Goal: Contribute content: Contribute content

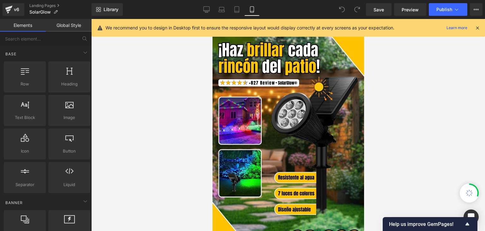
click at [477, 28] on icon at bounding box center [478, 28] width 6 height 6
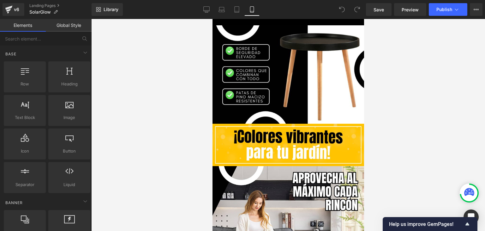
scroll to position [537, 0]
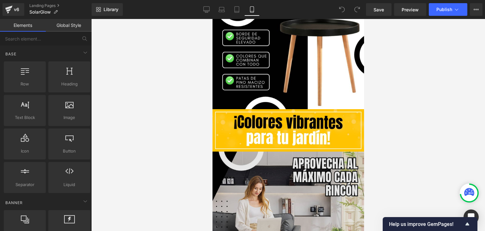
click at [276, 159] on img at bounding box center [288, 227] width 152 height 152
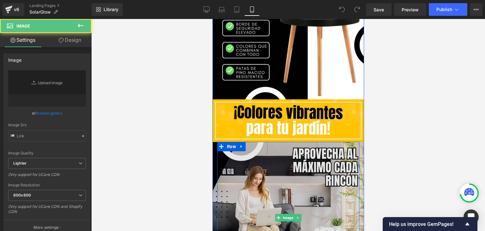
type input "[URL][DOMAIN_NAME]"
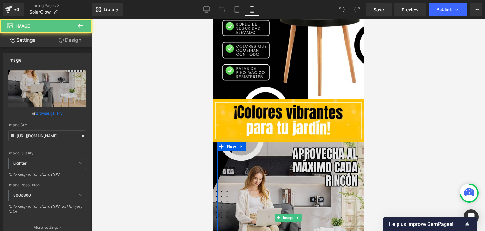
scroll to position [569, 0]
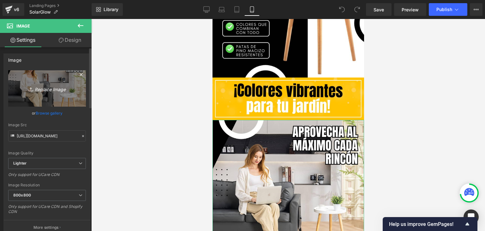
click at [69, 96] on link "Replace Image" at bounding box center [47, 88] width 78 height 36
type input "C:\fakepath\1.webp"
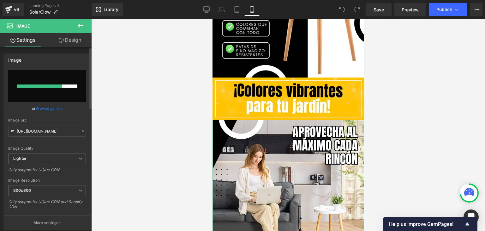
click at [56, 107] on link "Browse gallery" at bounding box center [49, 108] width 27 height 11
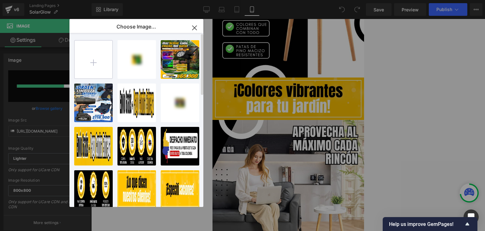
click at [92, 61] on input "file" at bounding box center [94, 59] width 38 height 38
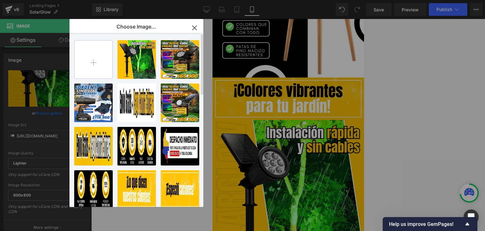
type input "[URL][DOMAIN_NAME]"
click at [195, 24] on icon "button" at bounding box center [195, 28] width 10 height 10
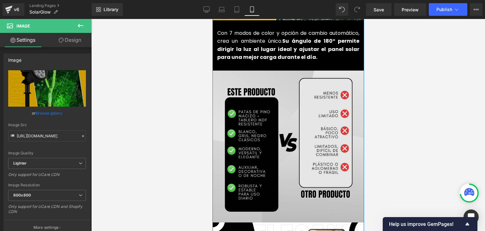
scroll to position [821, 0]
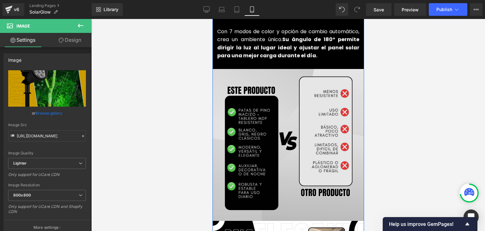
click at [282, 128] on img at bounding box center [288, 145] width 152 height 152
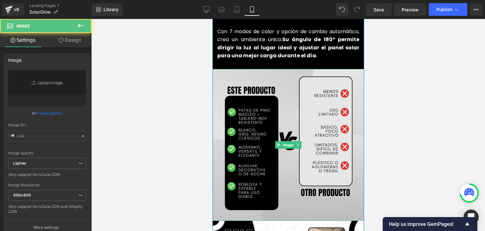
type input "[URL][DOMAIN_NAME]"
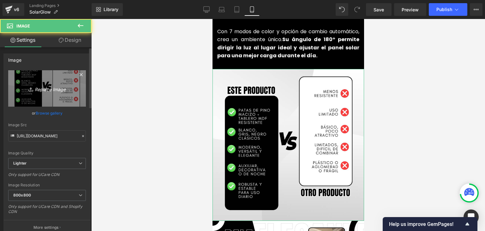
click at [33, 93] on link "Replace Image" at bounding box center [47, 88] width 78 height 36
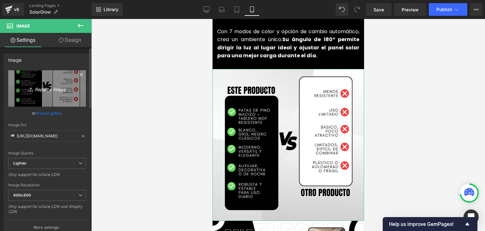
type input "C:\fakepath\6.webp"
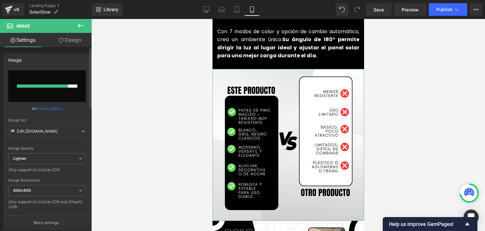
click at [45, 106] on link "Browse gallery" at bounding box center [49, 108] width 27 height 11
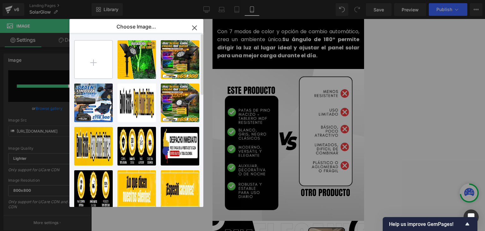
click at [94, 65] on input "file" at bounding box center [94, 59] width 38 height 38
type input "C:\fakepath\6.webp"
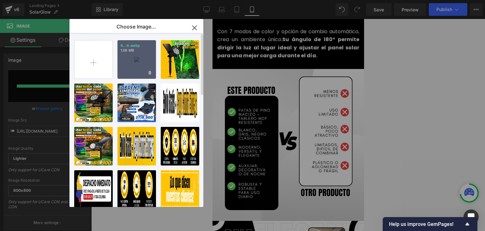
click at [131, 66] on div "6...6.webp 1.08 MB" at bounding box center [137, 59] width 39 height 39
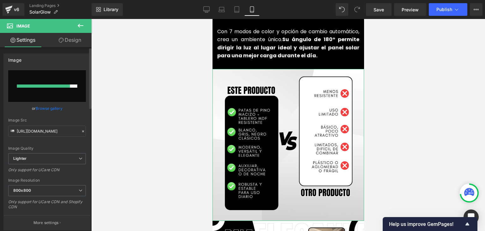
click at [50, 108] on link "Browse gallery" at bounding box center [49, 108] width 27 height 11
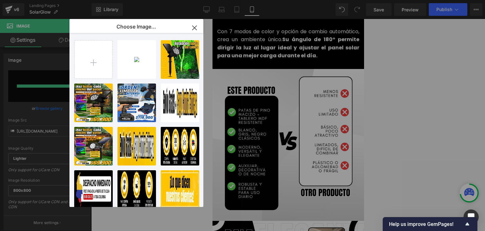
click at [0, 0] on div "6...6.webp 1.08 MB" at bounding box center [0, 0] width 0 height 0
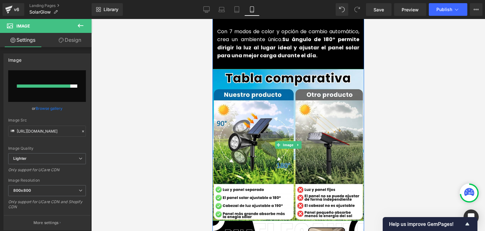
type input "[URL][DOMAIN_NAME]"
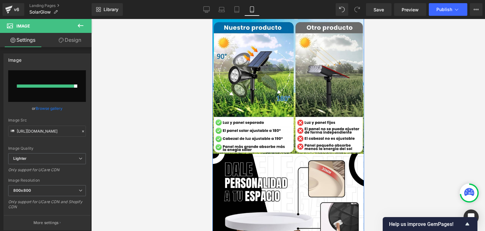
scroll to position [979, 0]
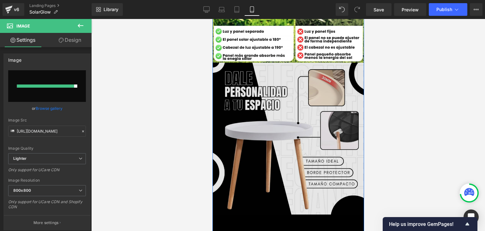
click at [281, 120] on img at bounding box center [288, 139] width 152 height 152
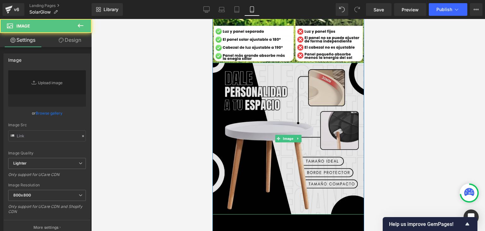
type input "[URL][DOMAIN_NAME]"
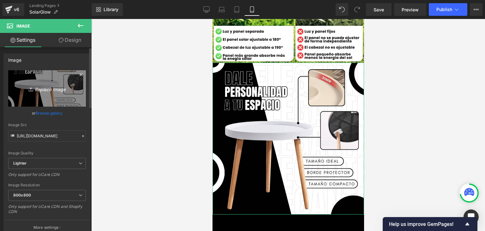
click at [45, 85] on icon "Replace Image" at bounding box center [47, 88] width 51 height 8
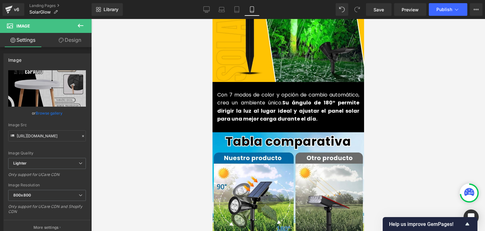
scroll to position [569, 0]
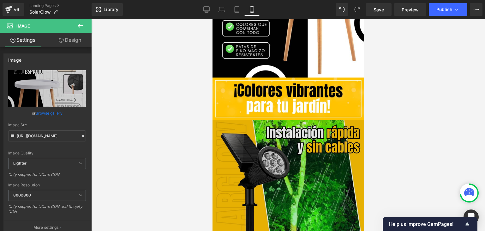
click at [281, 129] on img at bounding box center [288, 196] width 152 height 152
click at [285, 120] on img at bounding box center [288, 196] width 152 height 152
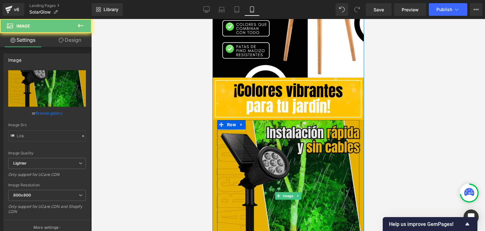
type input "[URL][DOMAIN_NAME]"
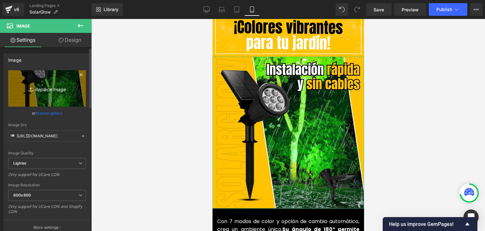
click at [65, 86] on icon "Replace Image" at bounding box center [47, 88] width 51 height 8
type input "C:\fakepath\1.webp"
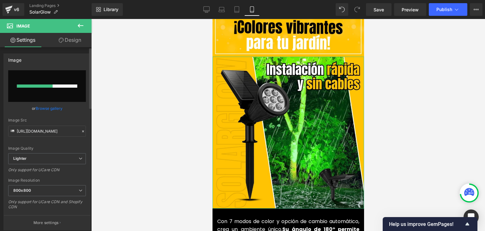
click at [53, 107] on link "Browse gallery" at bounding box center [49, 108] width 27 height 11
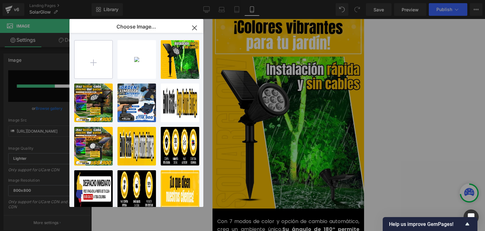
click at [101, 63] on input "file" at bounding box center [94, 59] width 38 height 38
type input "C:\fakepath\1.webp"
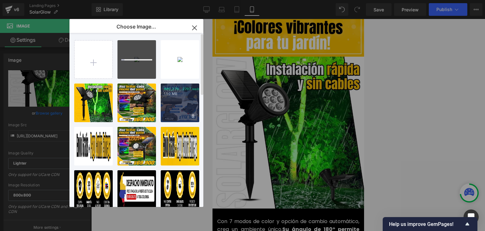
type input "[URL][DOMAIN_NAME]"
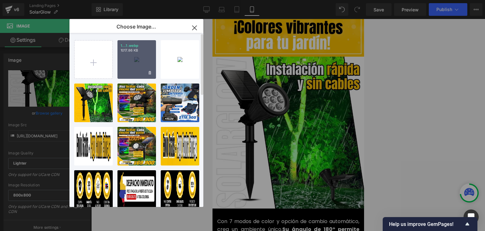
click at [122, 62] on div "1...1.webp 1017.86 KB" at bounding box center [137, 59] width 39 height 39
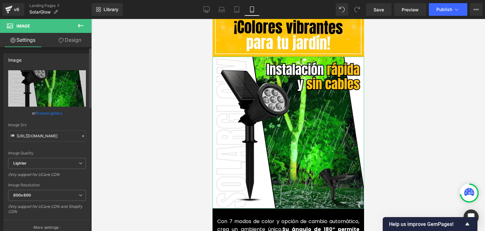
click at [52, 109] on link "Browse gallery" at bounding box center [49, 112] width 27 height 11
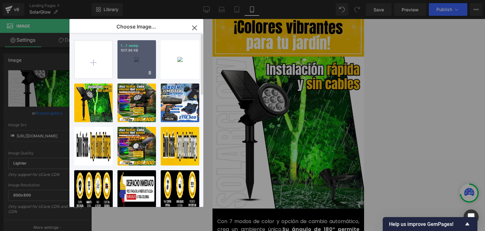
click at [135, 63] on div "1...1.webp 1017.86 KB" at bounding box center [137, 59] width 39 height 39
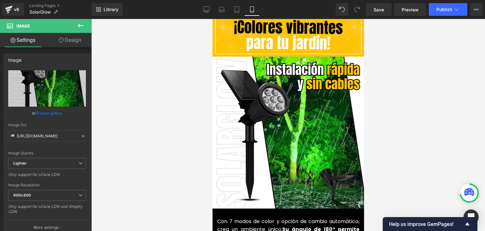
type input "[URL][DOMAIN_NAME]"
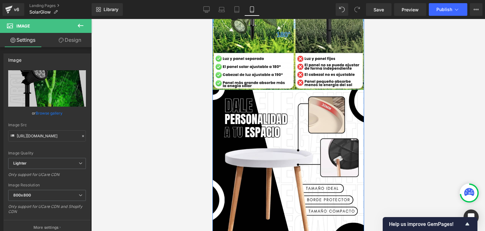
scroll to position [979, 0]
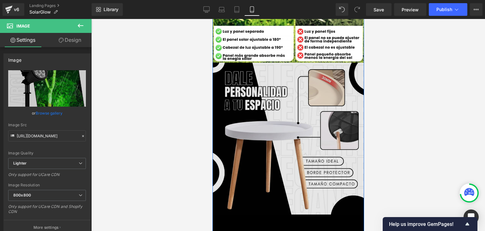
click at [285, 107] on img at bounding box center [288, 139] width 152 height 152
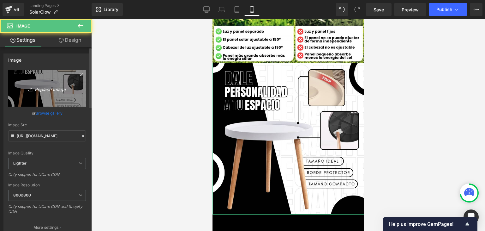
click at [78, 94] on link "Replace Image" at bounding box center [47, 88] width 78 height 36
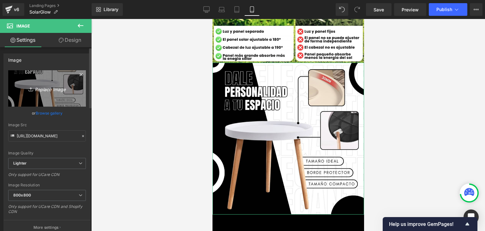
type input "C:\fakepath\3.webp"
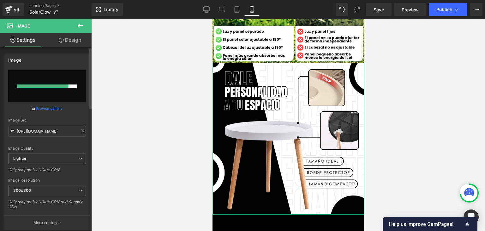
click at [51, 107] on link "Browse gallery" at bounding box center [49, 108] width 27 height 11
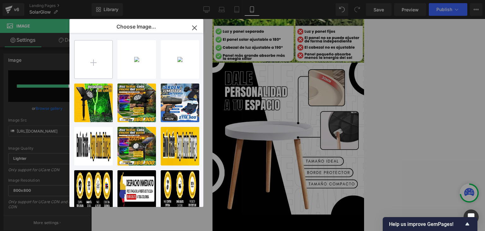
click at [84, 65] on input "file" at bounding box center [94, 59] width 38 height 38
type input "C:\fakepath\3.webp"
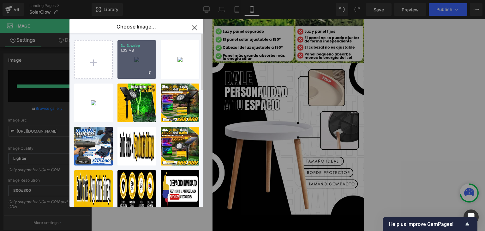
click at [143, 63] on div "3...3.webp 1.35 MB" at bounding box center [137, 59] width 39 height 39
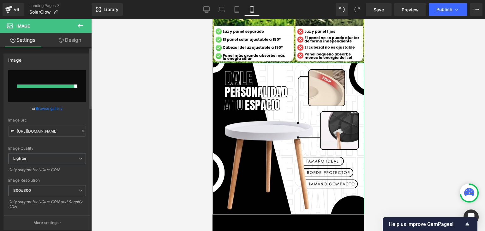
click at [56, 109] on link "Browse gallery" at bounding box center [49, 108] width 27 height 11
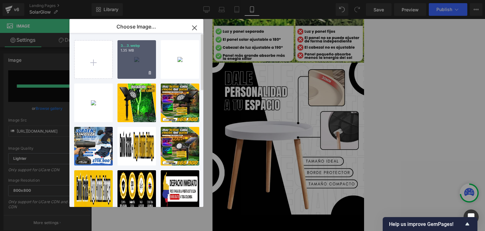
click at [133, 65] on div "3...3.webp 1.35 MB" at bounding box center [137, 59] width 39 height 39
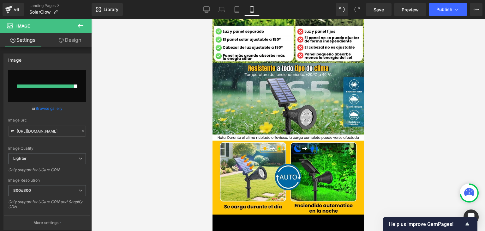
type input "[URL][DOMAIN_NAME]"
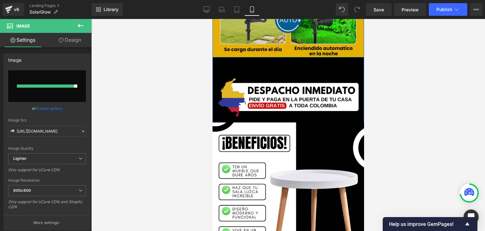
scroll to position [1137, 0]
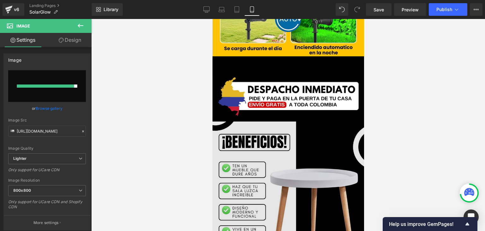
click at [271, 136] on img at bounding box center [288, 197] width 152 height 152
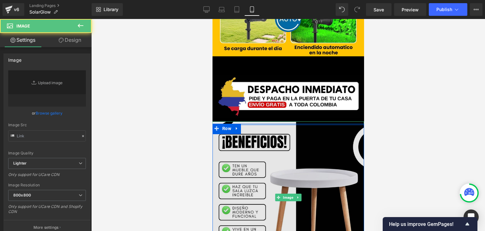
type input "[URL][DOMAIN_NAME]"
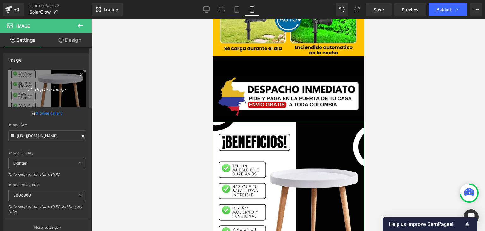
click at [54, 98] on link "Replace Image" at bounding box center [47, 88] width 78 height 36
type input "C:\fakepath\6.webp"
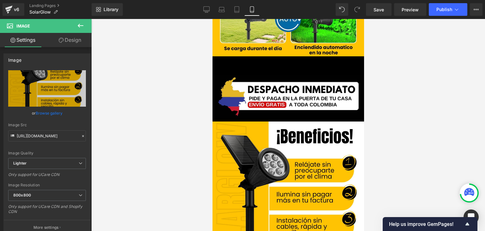
type input "[URL][DOMAIN_NAME]"
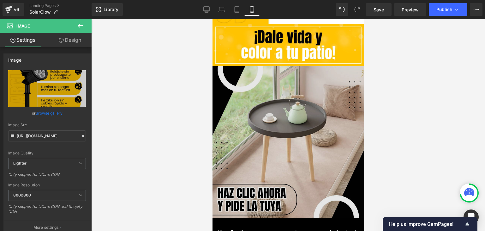
scroll to position [1390, 0]
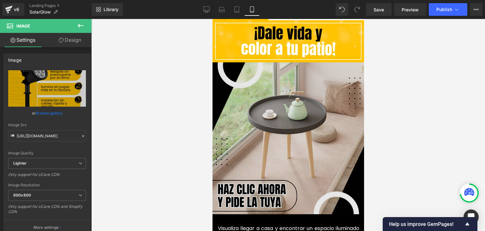
click at [262, 119] on img at bounding box center [288, 138] width 152 height 152
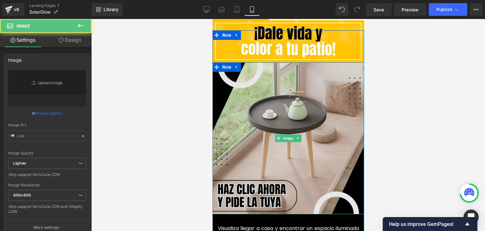
type input "[URL][DOMAIN_NAME]"
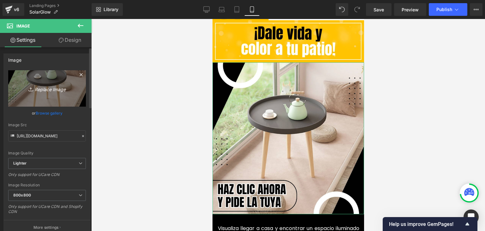
click at [62, 95] on link "Replace Image" at bounding box center [47, 88] width 78 height 36
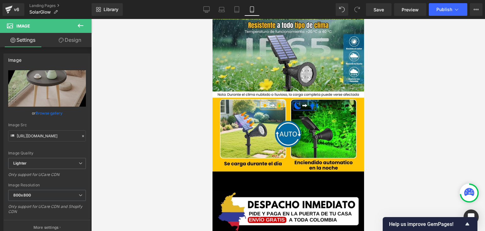
scroll to position [1011, 0]
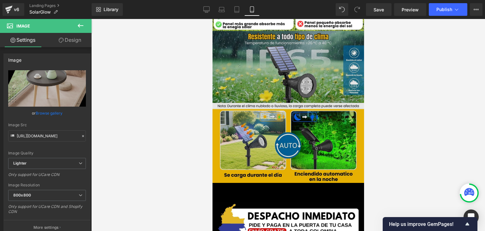
click at [263, 120] on img at bounding box center [288, 107] width 152 height 152
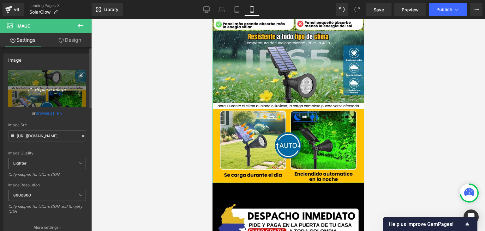
click at [66, 88] on icon "Replace Image" at bounding box center [47, 88] width 51 height 8
type input "C:\fakepath\2.webp"
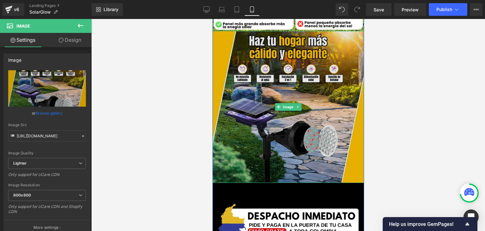
click at [260, 133] on img at bounding box center [288, 107] width 152 height 152
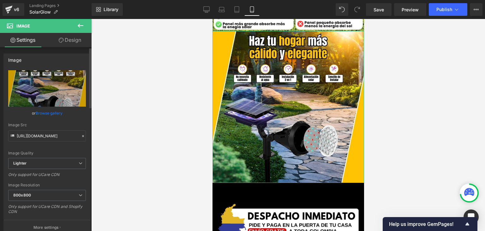
click at [52, 111] on link "Browse gallery" at bounding box center [49, 112] width 27 height 11
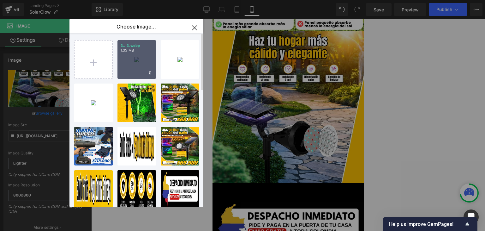
type input "[URL][DOMAIN_NAME]"
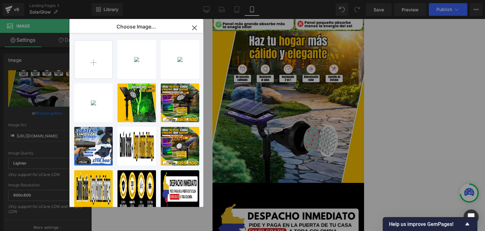
click at [194, 26] on icon "button" at bounding box center [195, 28] width 10 height 10
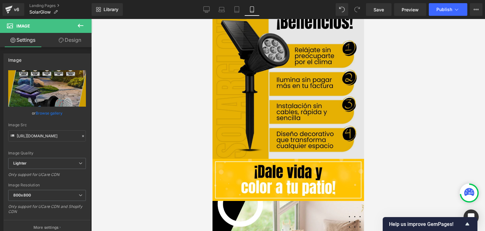
scroll to position [1327, 0]
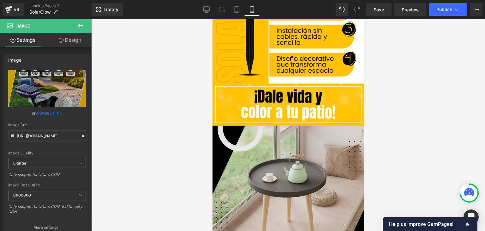
click at [271, 151] on img at bounding box center [288, 201] width 152 height 152
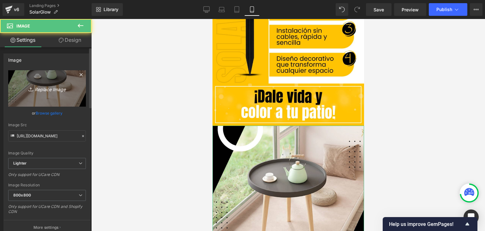
click at [71, 102] on link "Replace Image" at bounding box center [47, 88] width 78 height 36
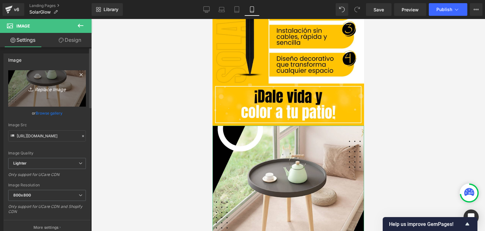
type input "C:\fakepath\4.webp"
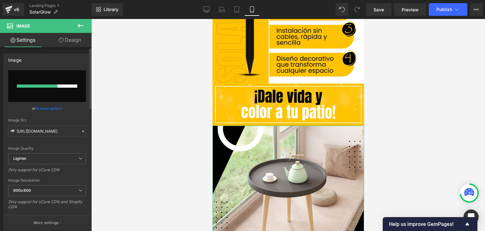
click at [45, 109] on link "Browse gallery" at bounding box center [49, 108] width 27 height 11
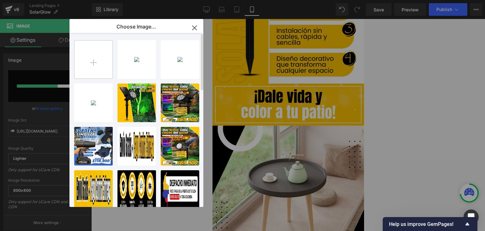
click at [87, 67] on input "file" at bounding box center [94, 59] width 38 height 38
type input "C:\fakepath\4.webp"
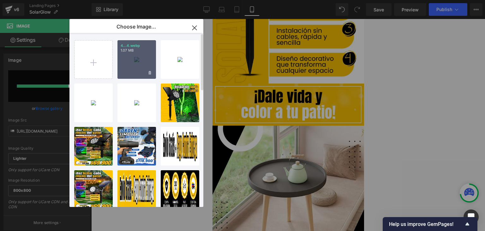
click at [134, 74] on div "4...4.webp 1.07 MB" at bounding box center [137, 59] width 39 height 39
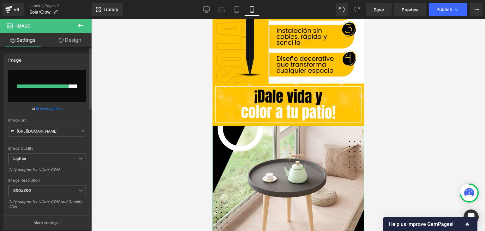
click at [50, 107] on link "Browse gallery" at bounding box center [49, 108] width 27 height 11
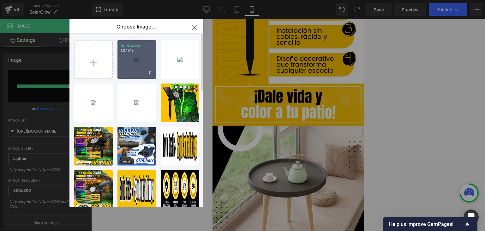
click at [134, 57] on div "4...4.webp 1.07 MB" at bounding box center [137, 59] width 39 height 39
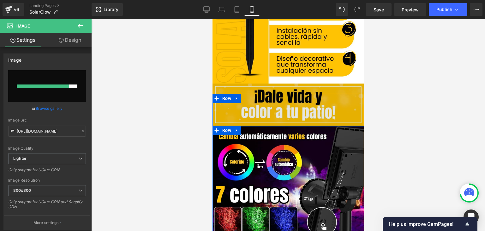
type input "[URL][DOMAIN_NAME]"
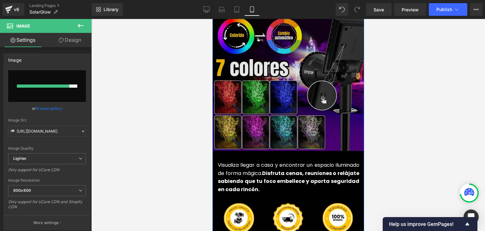
scroll to position [1579, 0]
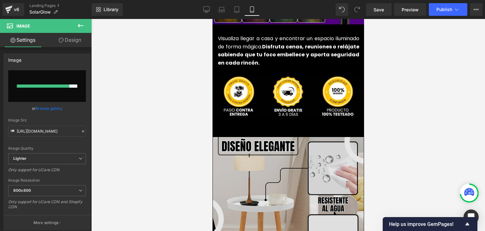
click at [269, 153] on img at bounding box center [288, 214] width 151 height 155
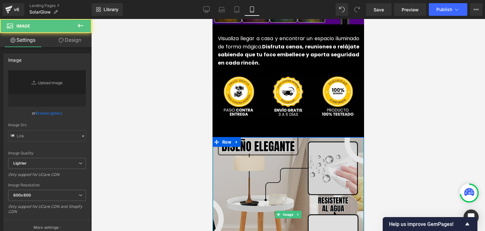
type input "[URL][DOMAIN_NAME]"
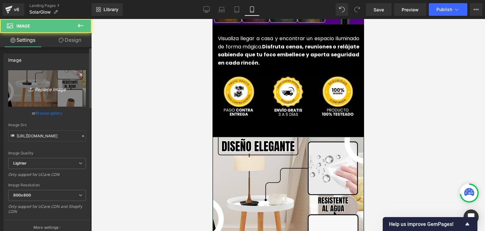
click at [73, 90] on link "Replace Image" at bounding box center [47, 88] width 78 height 36
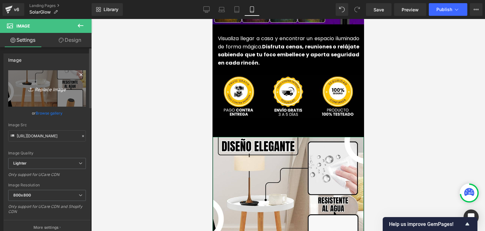
type input "C:\fakepath\3.webp"
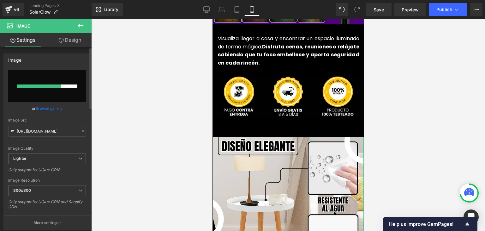
click at [54, 108] on link "Browse gallery" at bounding box center [49, 108] width 27 height 11
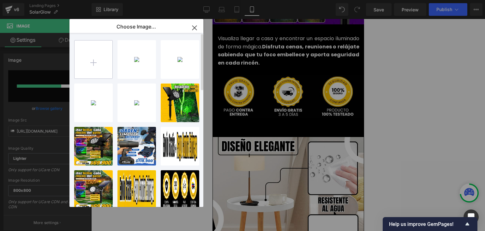
click at [96, 67] on input "file" at bounding box center [94, 59] width 38 height 38
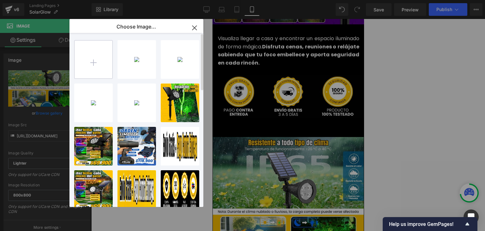
type input "[URL][DOMAIN_NAME]"
type input "C:\fakepath\3.webp"
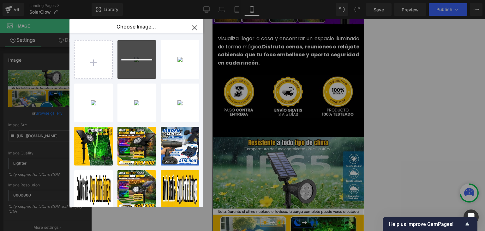
click at [193, 28] on icon "button" at bounding box center [195, 28] width 10 height 10
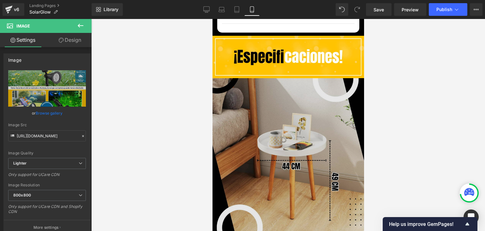
scroll to position [1990, 0]
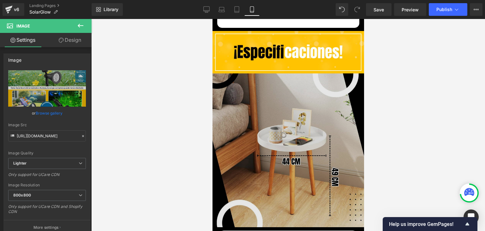
click at [275, 132] on img at bounding box center [288, 151] width 154 height 157
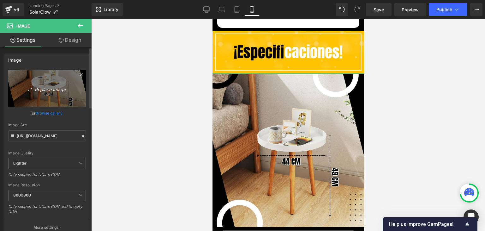
click at [53, 97] on link "Replace Image" at bounding box center [47, 88] width 78 height 36
type input "C:\fakepath\5.webp"
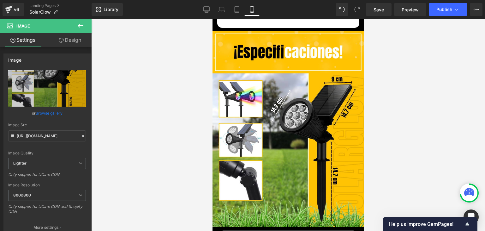
type input "[URL][DOMAIN_NAME]"
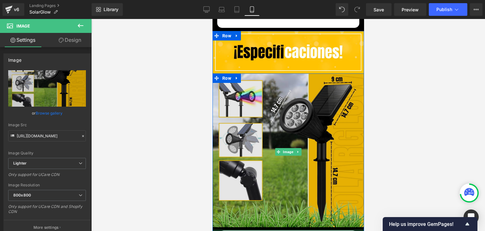
click at [280, 128] on img at bounding box center [288, 151] width 154 height 157
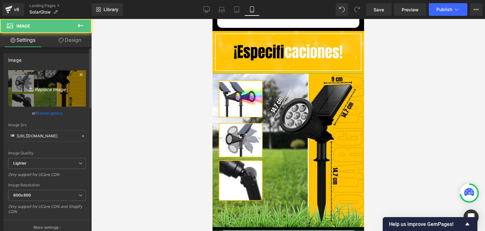
click at [43, 94] on link "Replace Image" at bounding box center [47, 88] width 78 height 36
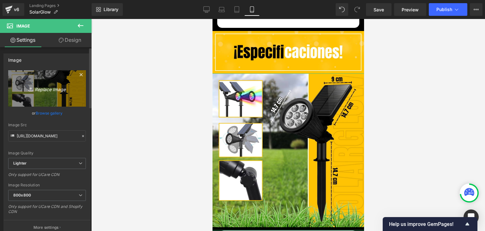
type input "C:\fakepath\Imagenes landing 4.webp"
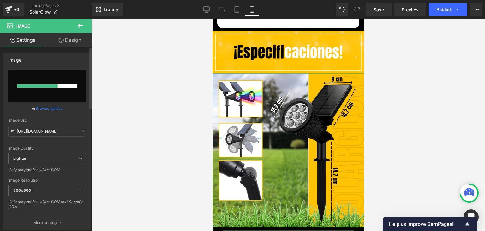
click at [48, 109] on link "Browse gallery" at bounding box center [49, 108] width 27 height 11
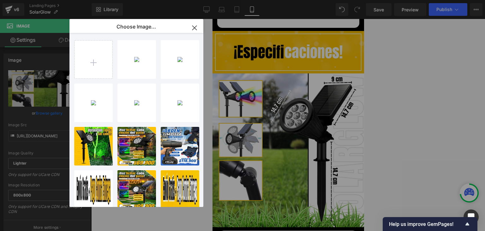
type input "[URL][DOMAIN_NAME]"
click at [198, 28] on icon "button" at bounding box center [195, 28] width 10 height 10
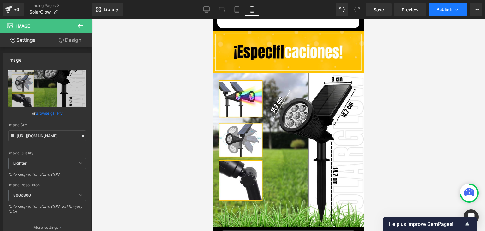
click at [446, 13] on button "Publish" at bounding box center [448, 9] width 39 height 13
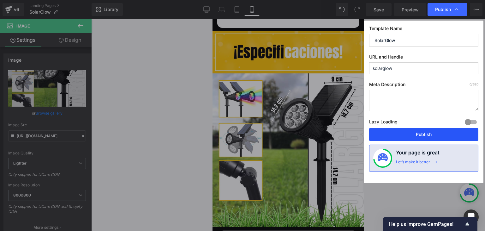
click at [420, 135] on button "Publish" at bounding box center [423, 134] width 109 height 13
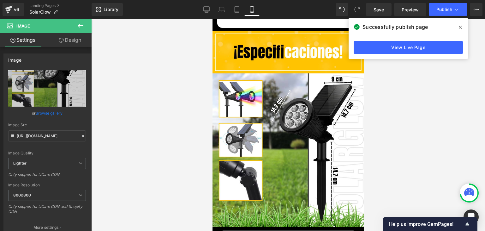
drag, startPoint x: 461, startPoint y: 25, endPoint x: 377, endPoint y: 69, distance: 95.2
click at [461, 26] on icon at bounding box center [460, 27] width 3 height 5
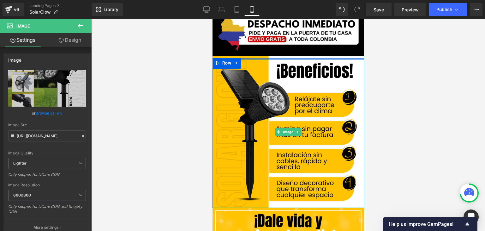
scroll to position [1200, 0]
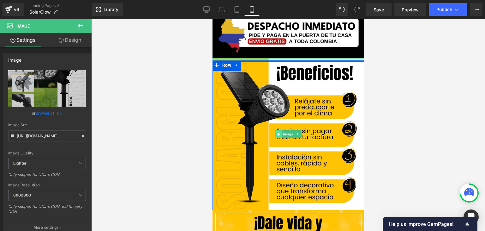
click at [275, 130] on span at bounding box center [278, 134] width 7 height 8
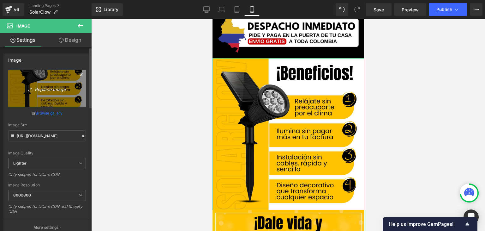
click at [38, 93] on link "Replace Image" at bounding box center [47, 88] width 78 height 36
type input "C:\fakepath\Imagenes landing 4.webp"
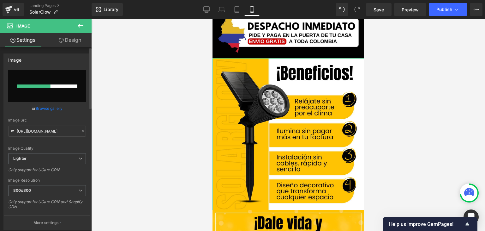
click at [49, 105] on link "Browse gallery" at bounding box center [49, 108] width 27 height 11
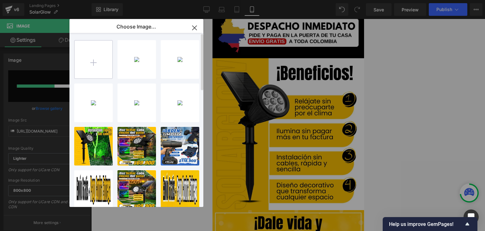
click at [99, 53] on input "file" at bounding box center [94, 59] width 38 height 38
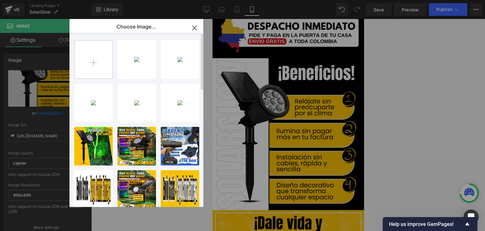
type input "[URL][DOMAIN_NAME]"
drag, startPoint x: 193, startPoint y: 27, endPoint x: 23, endPoint y: 14, distance: 170.5
click at [193, 27] on icon "button" at bounding box center [195, 28] width 10 height 10
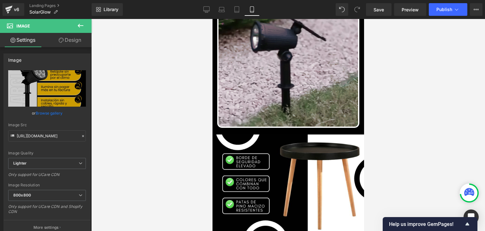
scroll to position [411, 0]
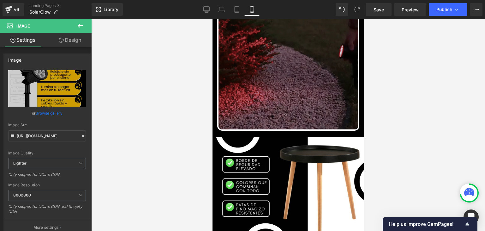
click at [443, 2] on div "Library Mobile Desktop Laptop Tablet Mobile Save Preview Publish Scheduled View…" at bounding box center [289, 9] width 394 height 19
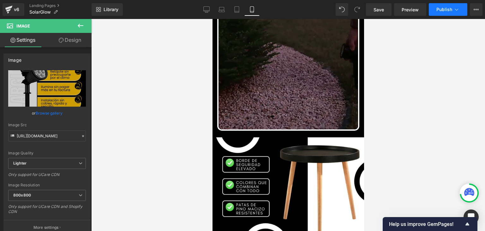
click at [438, 12] on button "Publish" at bounding box center [448, 9] width 39 height 13
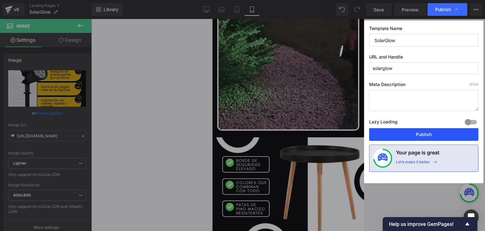
click at [426, 130] on button "Publish" at bounding box center [423, 134] width 109 height 13
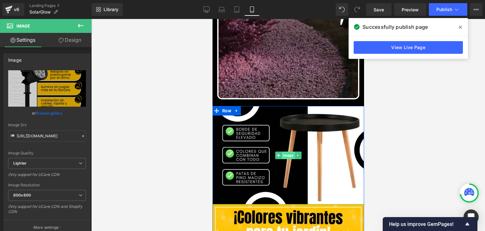
scroll to position [442, 0]
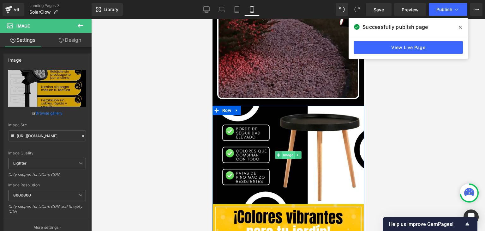
click at [284, 151] on span "Image" at bounding box center [287, 155] width 13 height 8
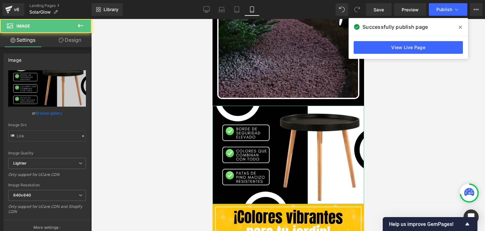
type input "[URL][DOMAIN_NAME]"
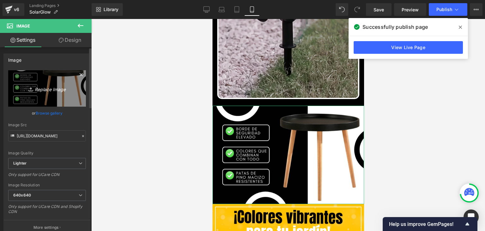
click at [66, 95] on link "Replace Image" at bounding box center [47, 88] width 78 height 36
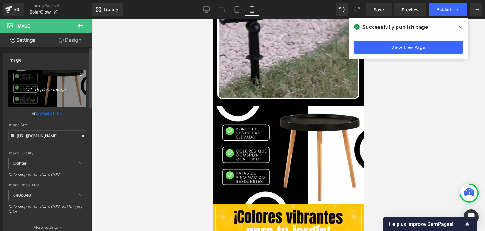
type input "C:\fakepath\BENEFICIOS.webp"
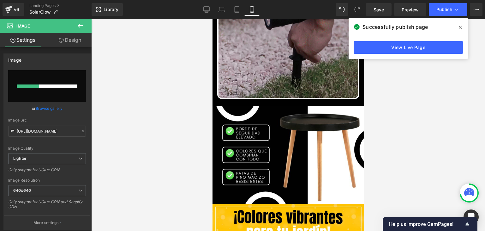
click at [459, 27] on icon at bounding box center [460, 27] width 3 height 5
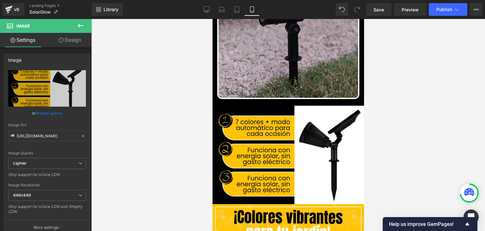
type input "[URL][DOMAIN_NAME]"
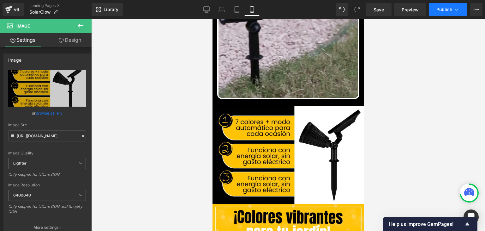
click at [444, 9] on span "Publish" at bounding box center [445, 9] width 16 height 5
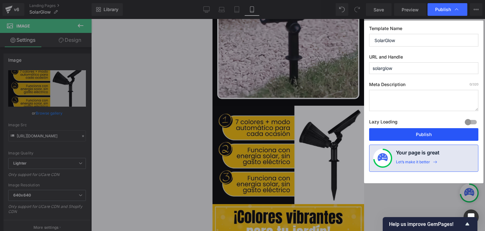
click at [412, 135] on button "Publish" at bounding box center [423, 134] width 109 height 13
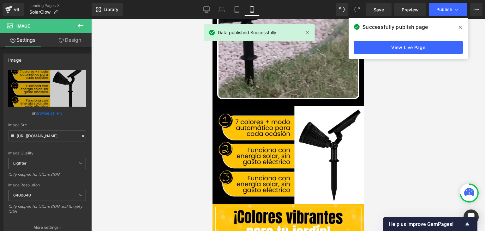
click at [458, 27] on span at bounding box center [461, 27] width 10 height 10
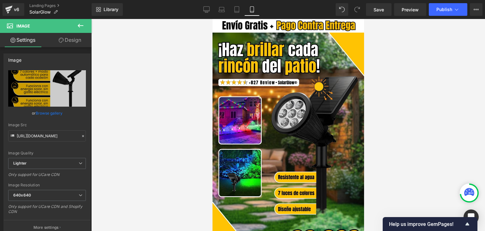
scroll to position [0, 0]
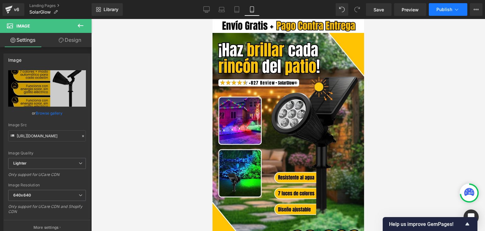
click at [438, 12] on button "Publish" at bounding box center [448, 9] width 39 height 13
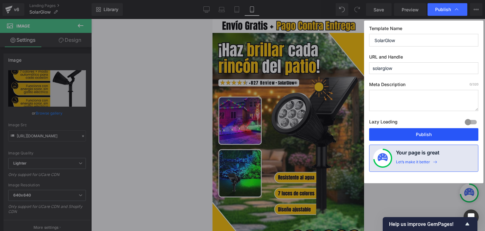
click at [419, 132] on button "Publish" at bounding box center [423, 134] width 109 height 13
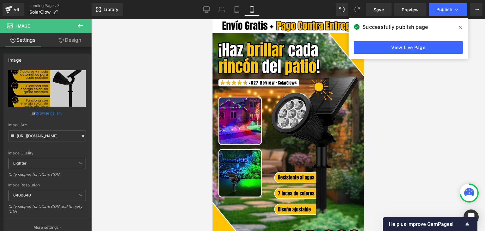
click at [461, 28] on icon at bounding box center [460, 27] width 3 height 3
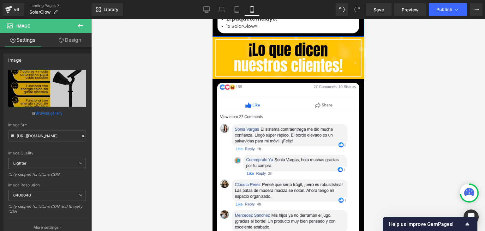
scroll to position [2274, 0]
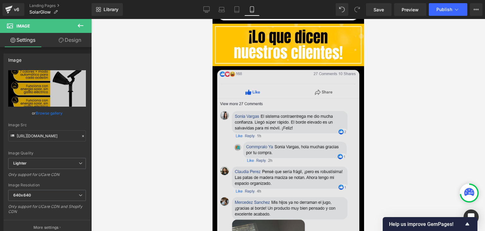
click at [250, 150] on img at bounding box center [288, 234] width 142 height 329
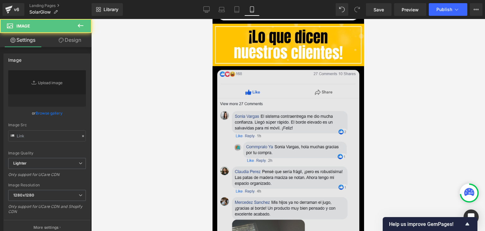
click at [263, 115] on img at bounding box center [288, 234] width 142 height 329
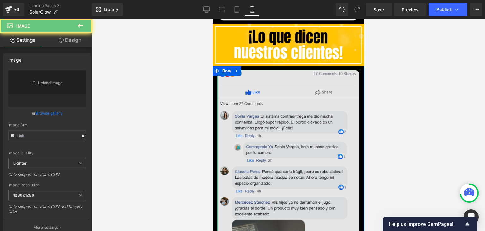
type input "[URL][DOMAIN_NAME][DOMAIN_NAME]"
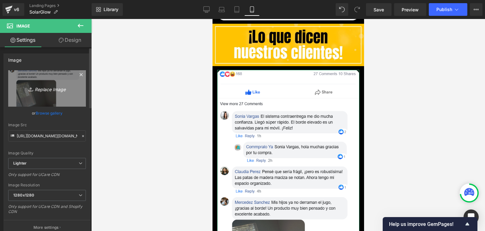
click at [58, 98] on link "Replace Image" at bounding box center [47, 88] width 78 height 36
type input "C:\fakepath\[DOMAIN_NAME]_6bdp5iebrd_photo.webp"
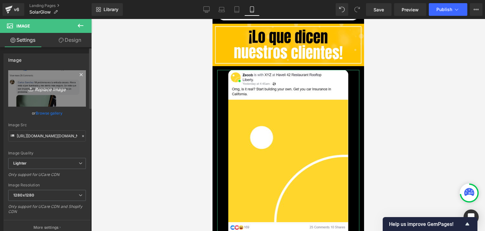
type input "[URL][DOMAIN_NAME][DOMAIN_NAME]"
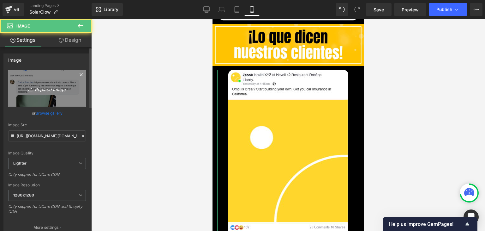
click at [55, 96] on link "Replace Image" at bounding box center [47, 88] width 78 height 36
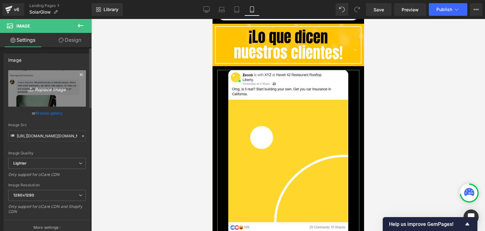
type input "C:\fakepath\[DOMAIN_NAME]_6bdp5iebrd_photo.webp"
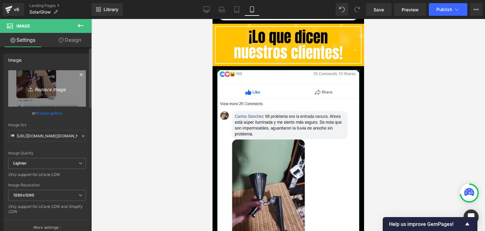
type input "[URL][DOMAIN_NAME][DOMAIN_NAME]"
click at [186, 110] on div at bounding box center [288, 125] width 394 height 212
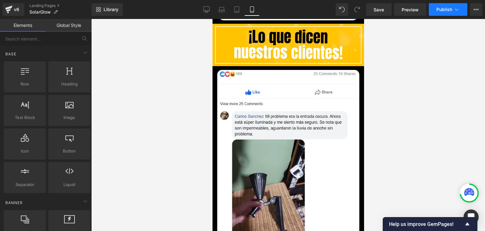
click at [441, 11] on span "Publish" at bounding box center [445, 9] width 16 height 5
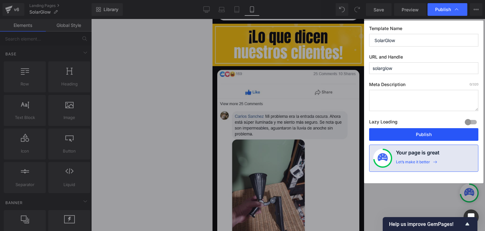
click at [424, 132] on button "Publish" at bounding box center [423, 134] width 109 height 13
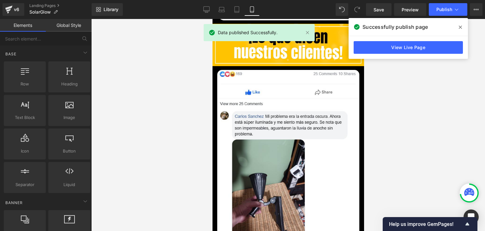
click at [461, 30] on span at bounding box center [461, 27] width 10 height 10
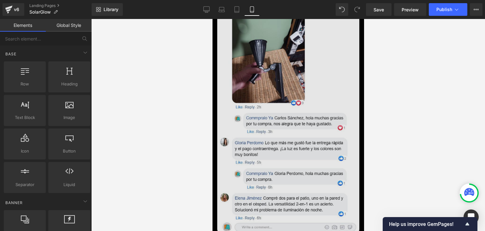
scroll to position [2338, 0]
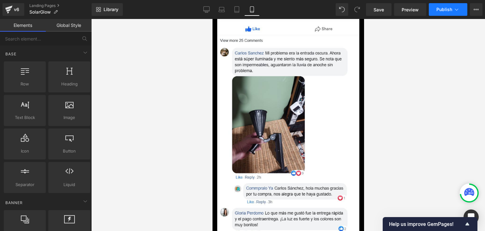
click at [440, 14] on button "Publish" at bounding box center [448, 9] width 39 height 13
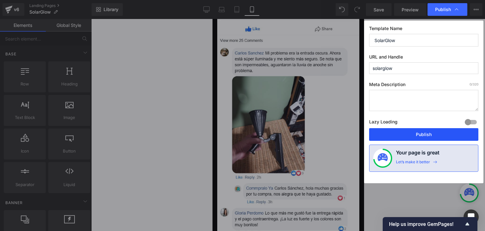
drag, startPoint x: 425, startPoint y: 133, endPoint x: 116, endPoint y: 211, distance: 318.0
click at [425, 133] on button "Publish" at bounding box center [423, 134] width 109 height 13
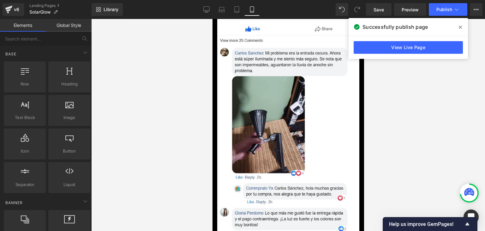
click at [462, 27] on icon at bounding box center [460, 27] width 3 height 5
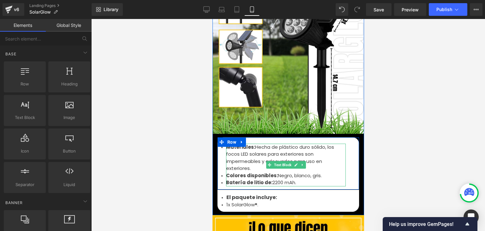
scroll to position [2085, 0]
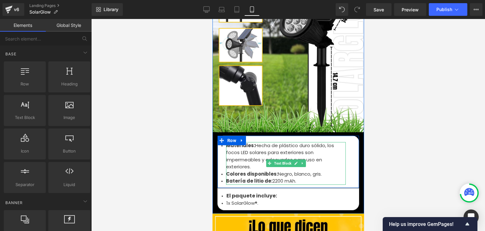
click at [292, 170] on font "Negro, blanco, gris." at bounding box center [300, 173] width 44 height 7
click at [288, 170] on font "Negro, blanco, gris." at bounding box center [300, 173] width 44 height 7
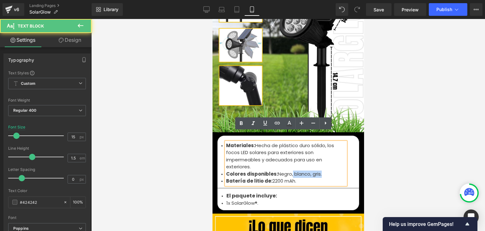
drag, startPoint x: 287, startPoint y: 165, endPoint x: 316, endPoint y: 163, distance: 28.8
click at [316, 170] on font "Negro, blanco, gris." at bounding box center [300, 173] width 44 height 7
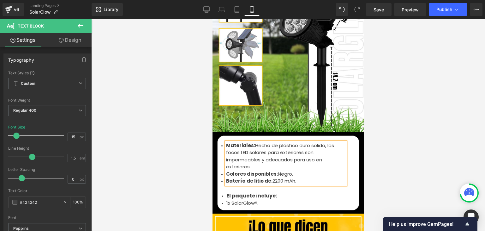
click at [382, 120] on div at bounding box center [288, 125] width 394 height 212
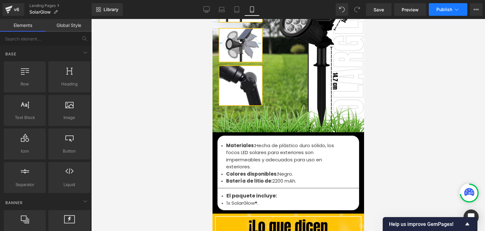
click at [443, 15] on button "Publish" at bounding box center [448, 9] width 39 height 13
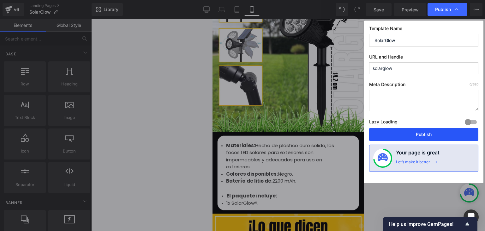
click at [422, 133] on button "Publish" at bounding box center [423, 134] width 109 height 13
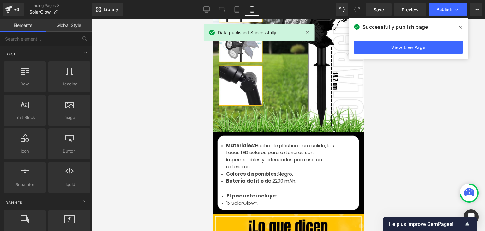
click at [461, 27] on icon at bounding box center [460, 27] width 3 height 5
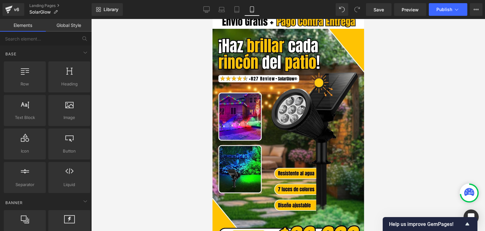
scroll to position [0, 0]
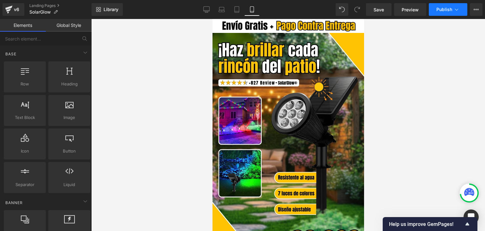
click at [441, 13] on button "Publish" at bounding box center [448, 9] width 39 height 13
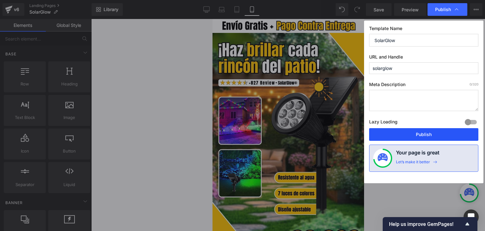
click at [414, 133] on button "Publish" at bounding box center [423, 134] width 109 height 13
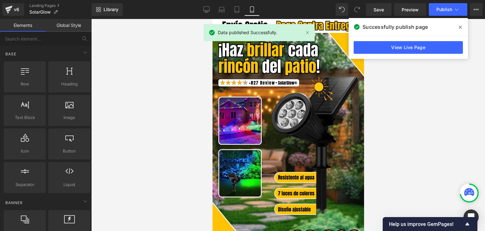
click at [460, 26] on icon at bounding box center [460, 27] width 3 height 5
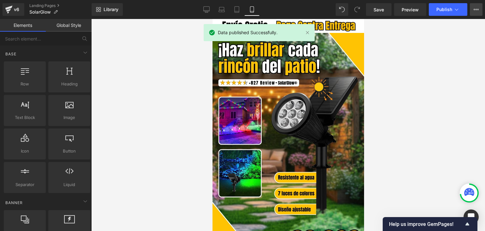
click at [477, 9] on icon at bounding box center [477, 9] width 2 height 1
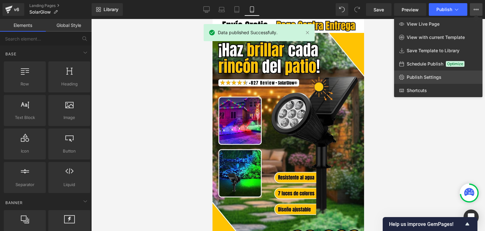
click at [427, 74] on link "Publish Settings" at bounding box center [438, 76] width 88 height 13
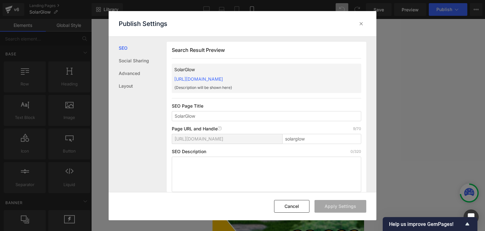
drag, startPoint x: 170, startPoint y: 78, endPoint x: 324, endPoint y: 78, distance: 153.5
click at [324, 78] on div "Search Result Preview SolarGlow [URL][DOMAIN_NAME] {Description will be shown h…" at bounding box center [267, 119] width 200 height 155
copy link "[URL][DOMAIN_NAME]"
click at [361, 22] on icon at bounding box center [361, 24] width 6 height 6
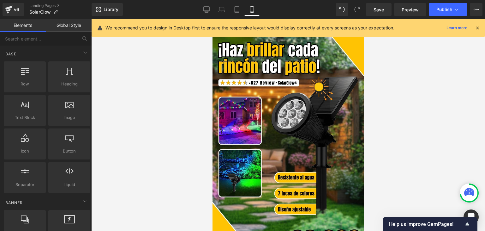
drag, startPoint x: 478, startPoint y: 26, endPoint x: 88, endPoint y: 7, distance: 391.3
click at [478, 26] on icon at bounding box center [478, 28] width 6 height 6
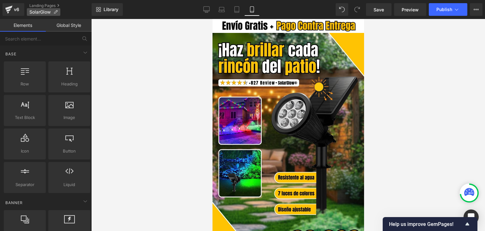
click at [51, 13] on span "SolarGlow" at bounding box center [39, 11] width 21 height 5
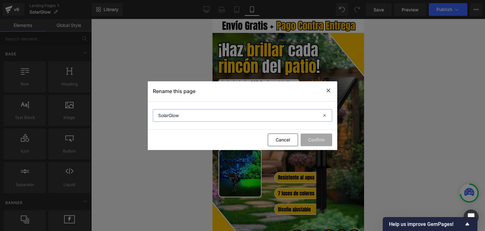
click at [162, 118] on input "SolarGlow" at bounding box center [242, 115] width 179 height 13
click at [329, 89] on icon at bounding box center [329, 91] width 8 height 8
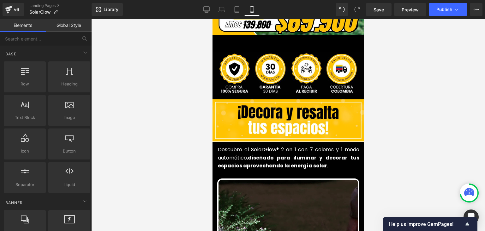
scroll to position [221, 0]
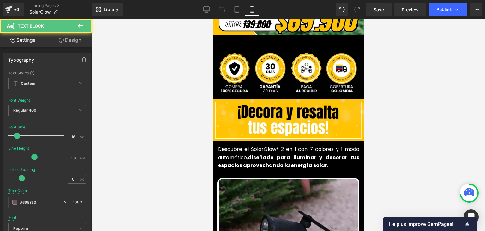
drag, startPoint x: 248, startPoint y: 146, endPoint x: 256, endPoint y: 147, distance: 8.6
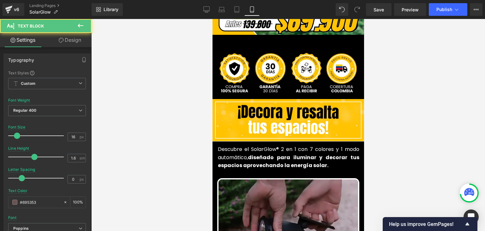
click at [247, 146] on font "Descubre el SolarGlow® 2 en 1 con 7 colores y 1 modo automático, diseñado para …" at bounding box center [289, 156] width 142 height 23
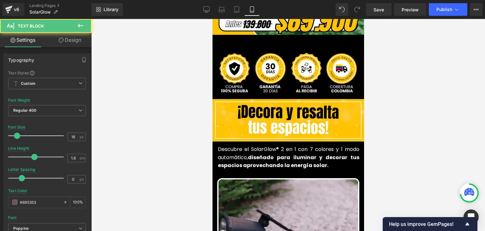
click at [247, 146] on font "Descubre el SolarGlow® 2 en 1 con 7 colores y 1 modo automático, diseñado para …" at bounding box center [289, 156] width 142 height 23
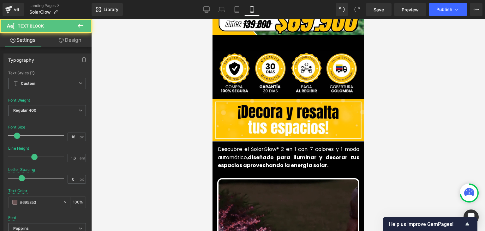
click at [247, 146] on font "Descubre el SolarGlow® 2 en 1 con 7 colores y 1 modo automático, diseñado para …" at bounding box center [289, 156] width 142 height 23
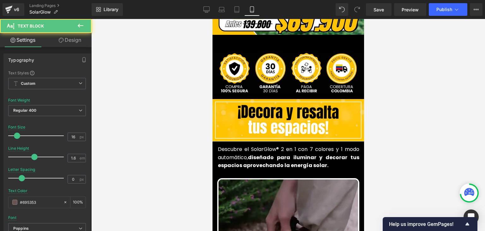
click at [247, 146] on font "Descubre el SolarGlow® 2 en 1 con 7 colores y 1 modo automático, diseñado para …" at bounding box center [289, 156] width 142 height 23
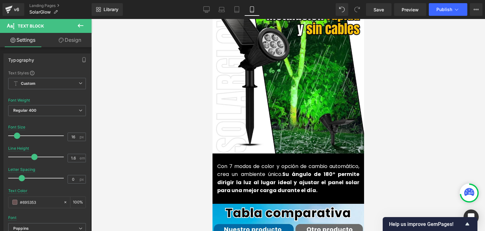
scroll to position [695, 0]
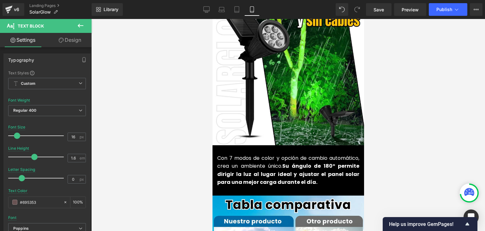
click at [240, 164] on strong "Su ángulo de 180° permite dirigir la luz al lugar ideal y ajustar el panel sola…" at bounding box center [288, 173] width 142 height 23
click at [247, 157] on font "Con 7 modos de color y opción de cambio automático, crea un ambiente único." at bounding box center [288, 161] width 142 height 15
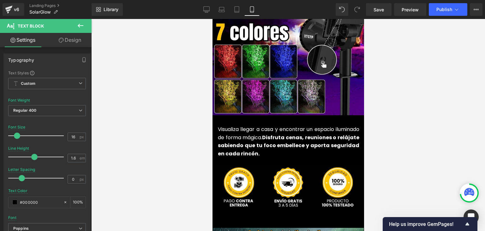
scroll to position [1485, 0]
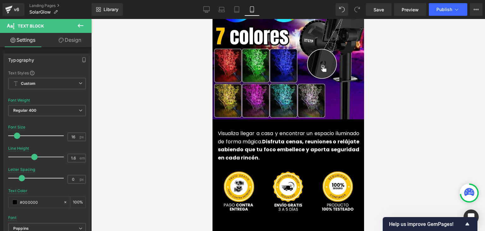
click at [244, 130] on font "Visualiza llegar a casa y encontrar un espacio iluminado de forma mágica." at bounding box center [289, 137] width 142 height 15
click at [246, 132] on font "Visualiza llegar a casa y encontrar un espacio iluminado de forma mágica." at bounding box center [289, 137] width 142 height 15
copy p "Con 7 modos de color y opción de cambio automático, crea un ambiente único. [PE…"
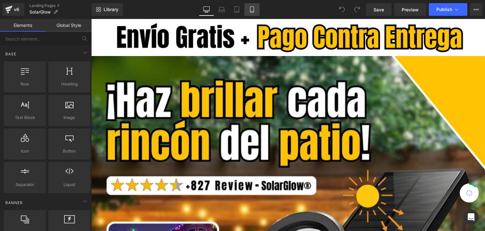
click at [255, 9] on icon at bounding box center [252, 9] width 6 height 6
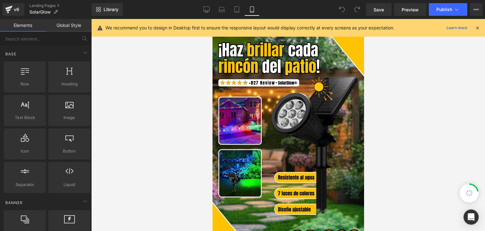
click at [478, 27] on icon at bounding box center [478, 28] width 6 height 6
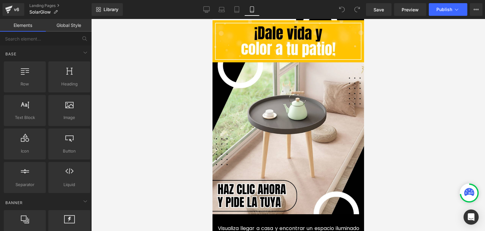
scroll to position [1485, 0]
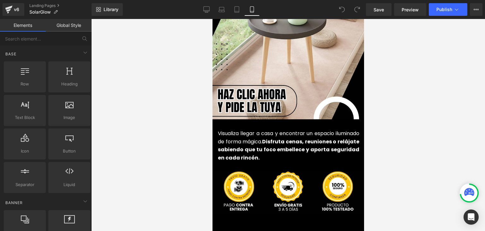
click at [252, 142] on strong "Disfruta cenas, reuniones o relájate sabiendo que tu foco embellece y aporta se…" at bounding box center [289, 149] width 142 height 23
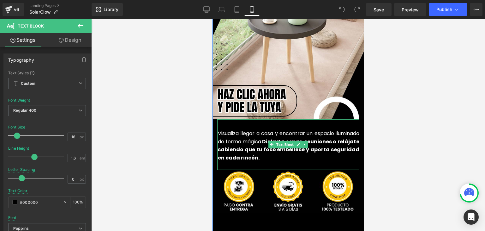
click at [261, 133] on font "Visualiza llegar a casa y encontrar un espacio iluminado de forma mágica." at bounding box center [289, 137] width 142 height 15
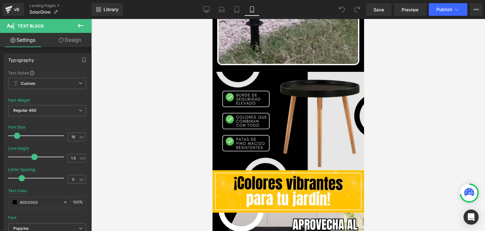
scroll to position [474, 0]
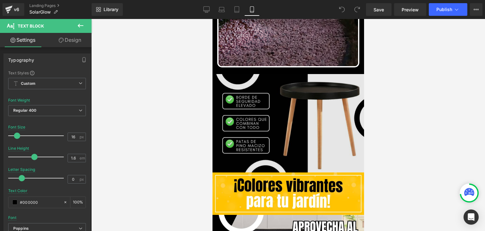
click at [266, 102] on img at bounding box center [288, 123] width 152 height 98
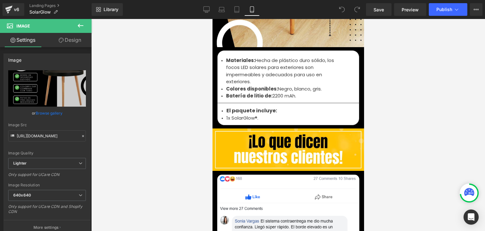
scroll to position [2328, 0]
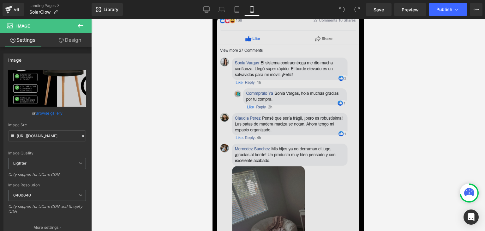
click at [278, 140] on img at bounding box center [288, 180] width 142 height 329
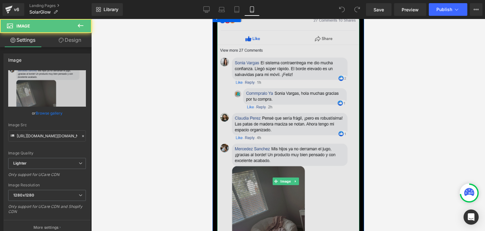
click at [270, 119] on img at bounding box center [288, 180] width 142 height 329
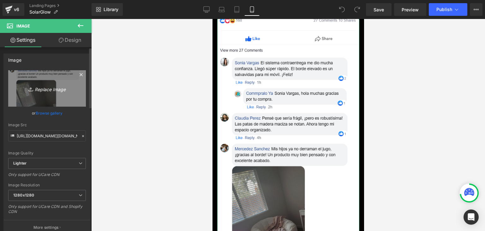
click at [45, 94] on link "Replace Image" at bounding box center [47, 88] width 78 height 36
type input "C:\fakepath\[DOMAIN_NAME]_6bdp5iebrd_photo.webp"
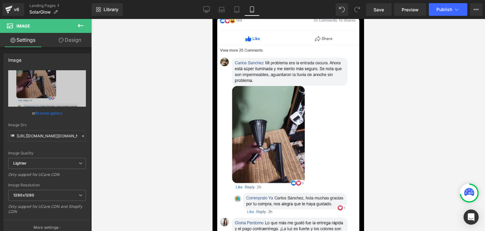
type input "https://ucarecdn.com/8fdd43ba-fd7f-4ffd-bf76-1233574c709c/-/format/auto/-/previ…"
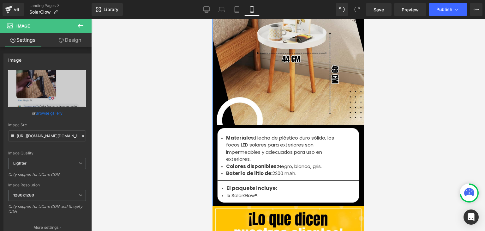
scroll to position [2107, 0]
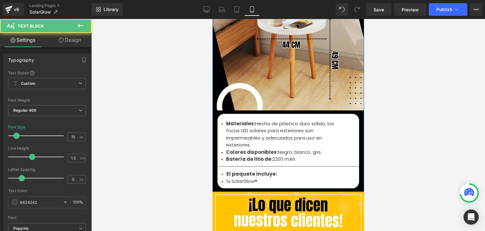
click at [282, 148] on font "Negro, blanco, gris." at bounding box center [300, 151] width 44 height 7
click at [278, 148] on font "Negro, blanco, gris." at bounding box center [300, 151] width 44 height 7
click at [287, 148] on font "Negro, blanco, gris." at bounding box center [300, 151] width 44 height 7
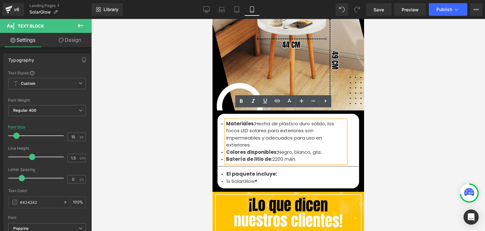
drag, startPoint x: 288, startPoint y: 142, endPoint x: 312, endPoint y: 142, distance: 24.0
click at [312, 148] on font "Negro, blanco, gris." at bounding box center [300, 151] width 44 height 7
drag, startPoint x: 317, startPoint y: 141, endPoint x: 288, endPoint y: 141, distance: 28.7
click at [288, 148] on font "Negro, blanco, gris." at bounding box center [300, 151] width 44 height 7
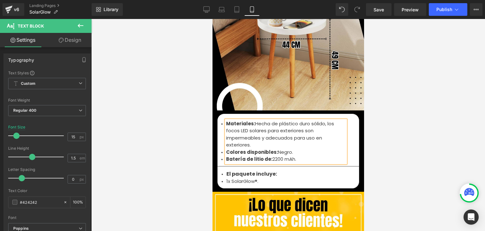
click at [419, 98] on div at bounding box center [288, 125] width 394 height 212
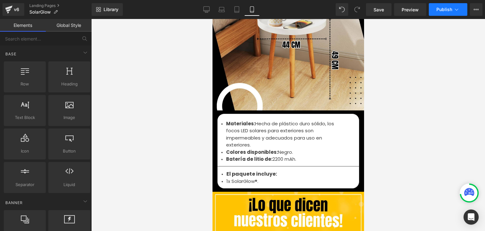
click at [450, 10] on span "Publish" at bounding box center [445, 9] width 16 height 5
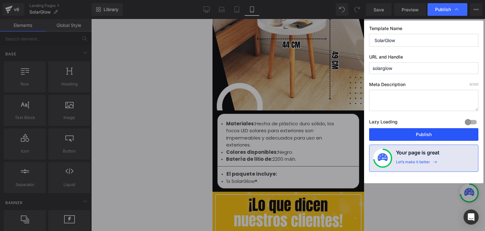
click at [415, 136] on button "Publish" at bounding box center [423, 134] width 109 height 13
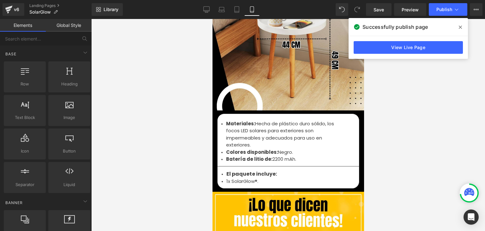
click at [457, 27] on span at bounding box center [461, 27] width 10 height 10
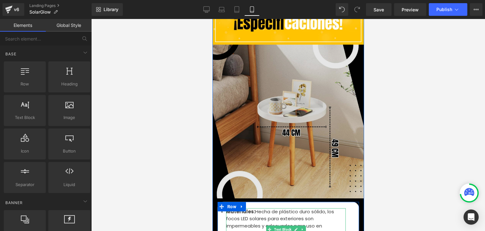
scroll to position [1980, 0]
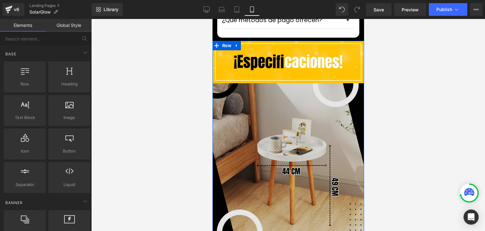
click at [291, 111] on img at bounding box center [288, 161] width 154 height 157
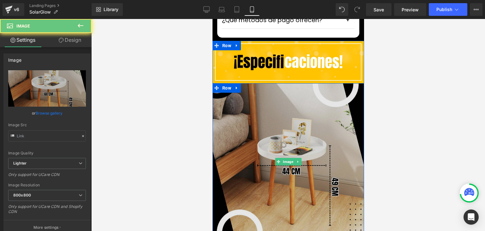
click at [290, 115] on img at bounding box center [288, 161] width 154 height 157
type input "[URL][DOMAIN_NAME]"
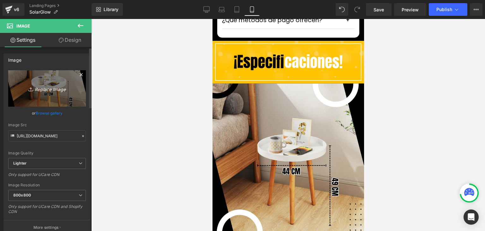
click at [59, 86] on icon "Replace Image" at bounding box center [47, 88] width 51 height 8
type input "C:\fakepath\5.webp"
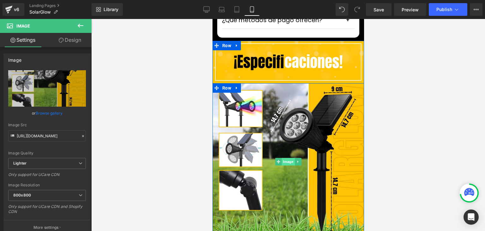
click at [281, 158] on span "Image" at bounding box center [287, 162] width 13 height 8
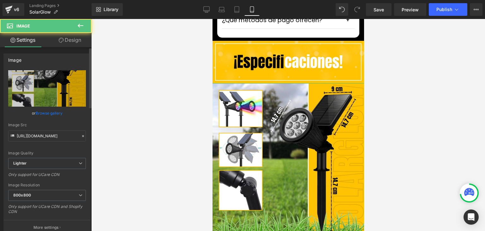
click at [64, 117] on div "Image Quality Lighter Lightest Lighter Lighter Lightest Only support for UCare …" at bounding box center [47, 114] width 78 height 88
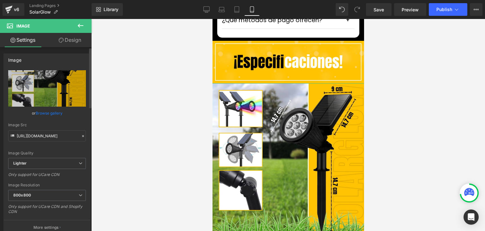
click at [48, 107] on link "Browse gallery" at bounding box center [49, 112] width 27 height 11
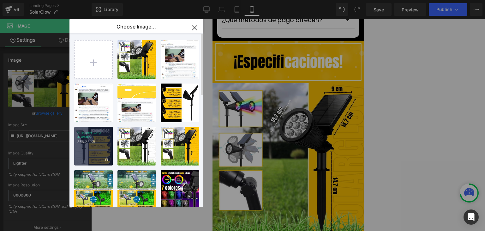
click at [95, 146] on div "Imagene...ng 4.webp 366.23 KB" at bounding box center [93, 146] width 39 height 39
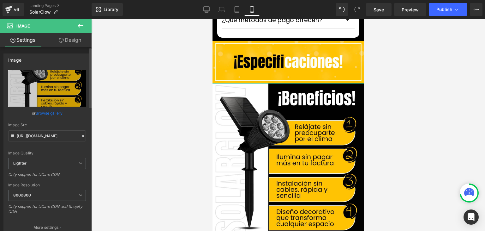
click at [46, 111] on link "Browse gallery" at bounding box center [49, 112] width 27 height 11
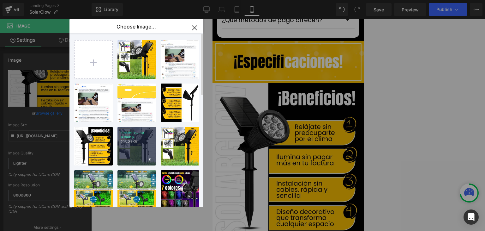
click at [137, 147] on div "Imagene...ng 4.webp 795.21 KB" at bounding box center [137, 146] width 39 height 39
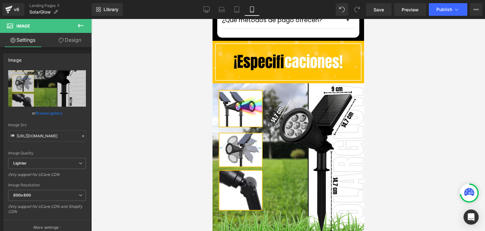
type input "[URL][DOMAIN_NAME]"
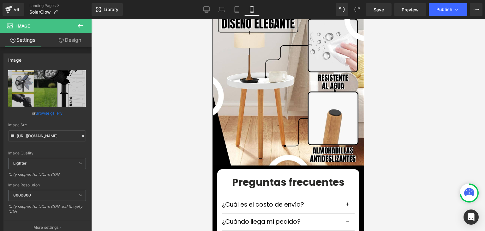
scroll to position [1696, 0]
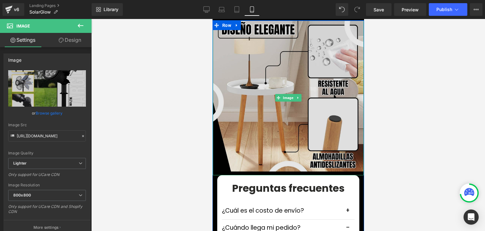
click at [299, 117] on img at bounding box center [288, 97] width 151 height 155
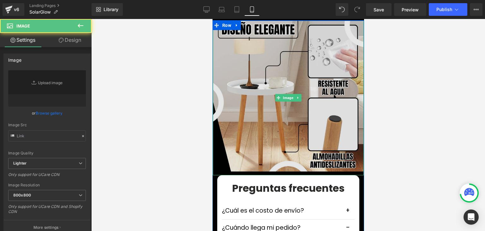
click at [57, 110] on link "Browse gallery" at bounding box center [49, 112] width 27 height 11
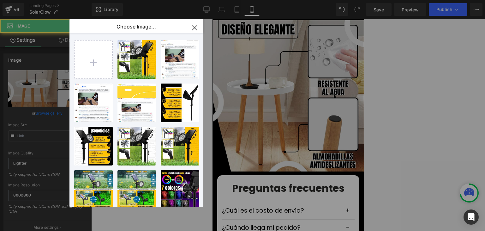
type input "[URL][DOMAIN_NAME]"
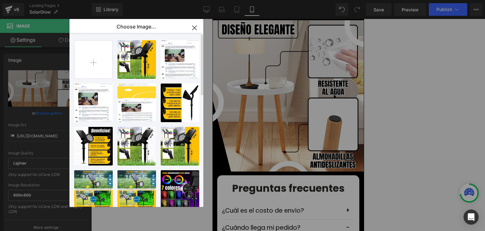
scroll to position [32, 0]
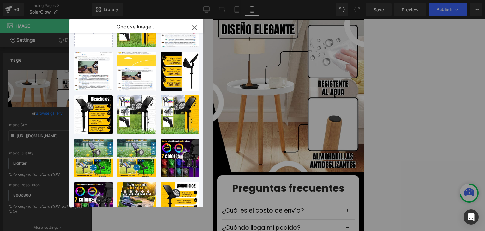
click at [197, 29] on icon "button" at bounding box center [195, 28] width 10 height 10
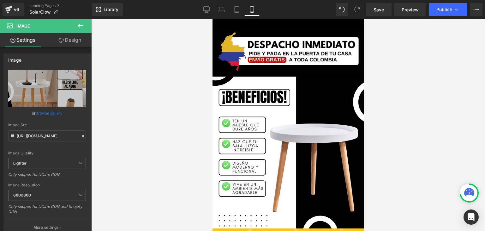
scroll to position [1159, 0]
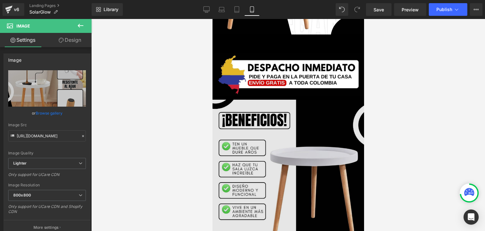
click at [286, 142] on img at bounding box center [288, 176] width 152 height 152
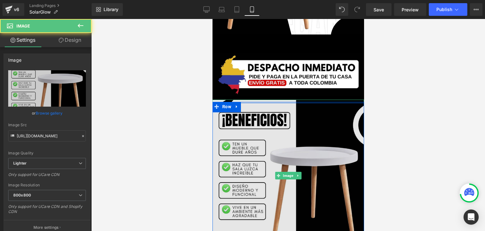
click at [253, 125] on img at bounding box center [288, 176] width 152 height 152
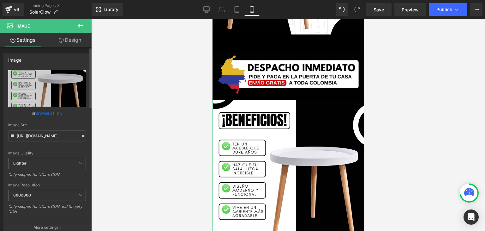
click at [48, 113] on link "Browse gallery" at bounding box center [49, 112] width 27 height 11
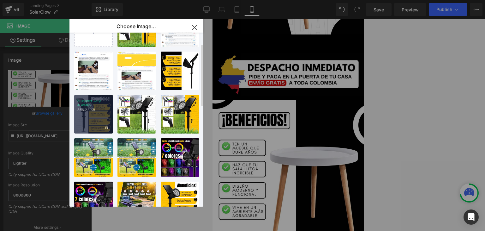
click at [91, 112] on div "Imagene...ng 4.webp 366.23 KB" at bounding box center [93, 114] width 39 height 39
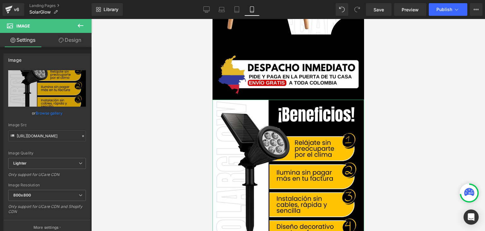
type input "[URL][DOMAIN_NAME]"
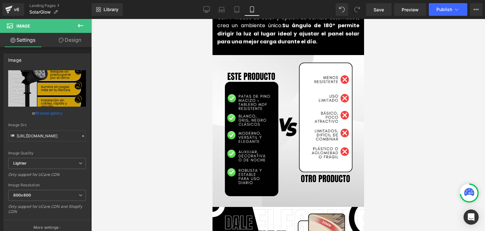
scroll to position [780, 0]
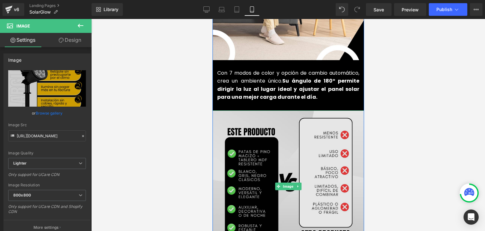
click at [305, 138] on img at bounding box center [288, 186] width 152 height 152
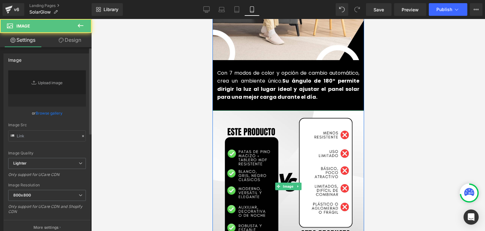
click at [54, 110] on link "Browse gallery" at bounding box center [49, 112] width 27 height 11
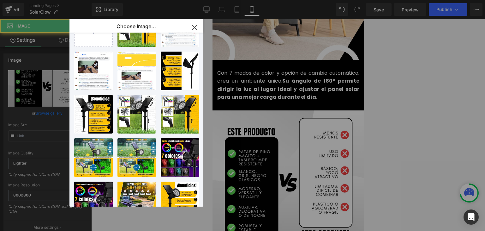
type input "[URL][DOMAIN_NAME]"
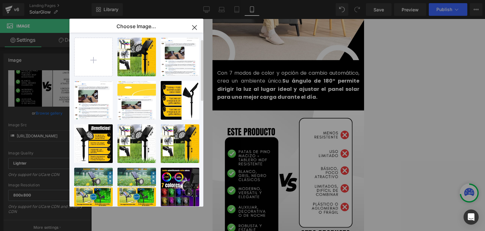
scroll to position [0, 0]
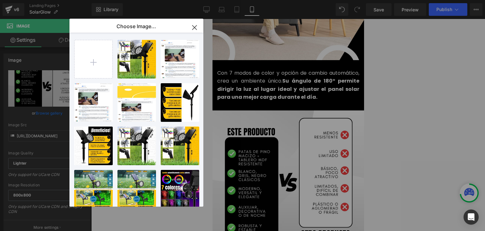
click at [194, 26] on icon "button" at bounding box center [195, 27] width 10 height 10
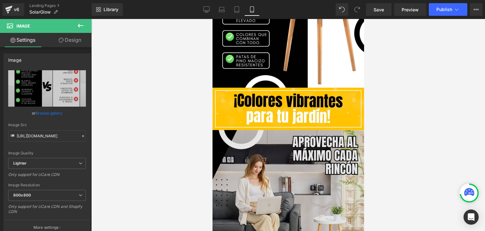
scroll to position [559, 0]
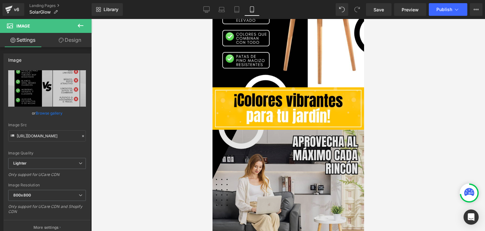
click at [273, 148] on img at bounding box center [288, 206] width 152 height 152
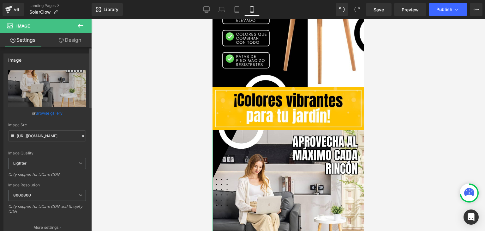
click at [55, 111] on link "Browse gallery" at bounding box center [49, 112] width 27 height 11
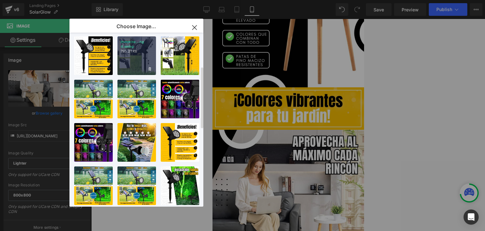
scroll to position [95, 0]
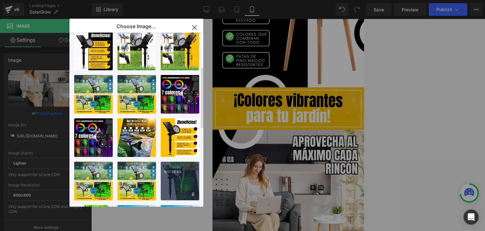
click at [178, 178] on div "1...1.webp 1017.86 KB" at bounding box center [180, 180] width 39 height 39
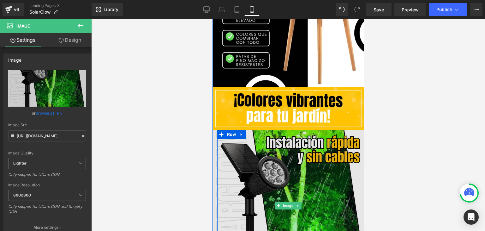
type input "[URL][DOMAIN_NAME]"
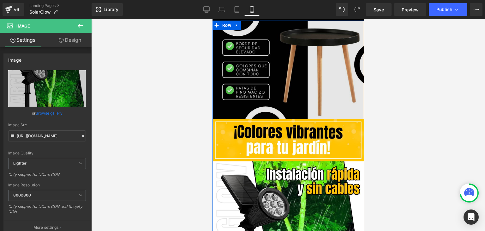
click at [275, 85] on img at bounding box center [288, 70] width 152 height 98
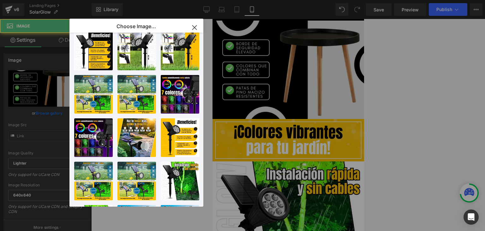
type input "[URL][DOMAIN_NAME]"
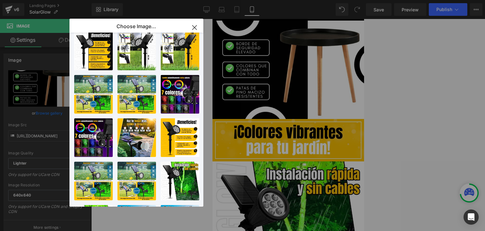
click at [196, 26] on icon "button" at bounding box center [194, 27] width 4 height 4
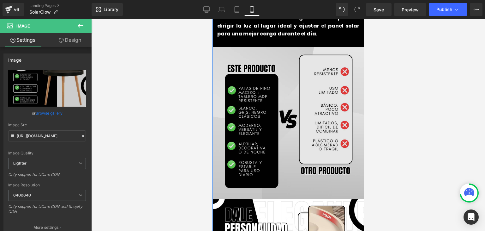
scroll to position [969, 0]
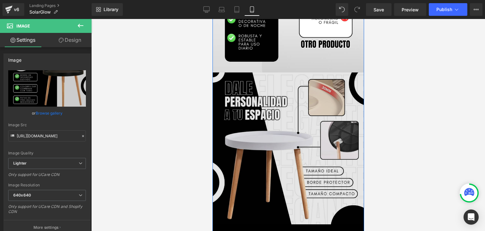
click at [280, 123] on img at bounding box center [288, 148] width 152 height 152
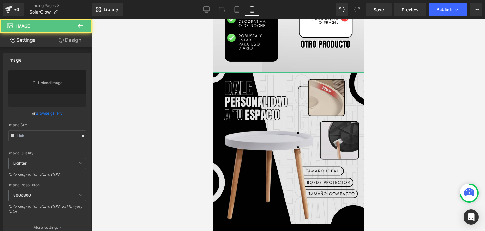
click at [43, 111] on link "Browse gallery" at bounding box center [49, 112] width 27 height 11
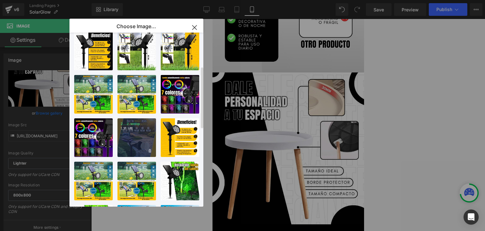
click at [136, 138] on div "2...2.webp 1.31 MB" at bounding box center [137, 137] width 39 height 39
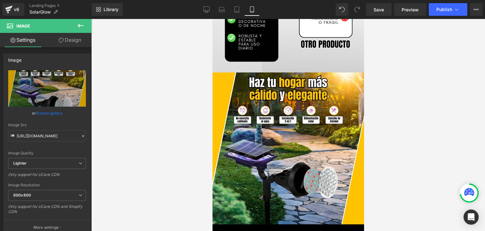
type input "[URL][DOMAIN_NAME]"
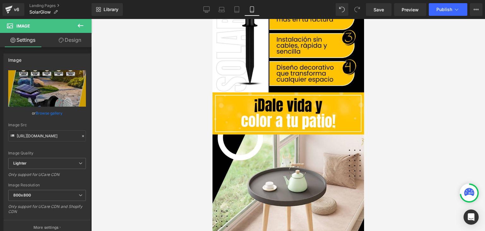
scroll to position [1349, 0]
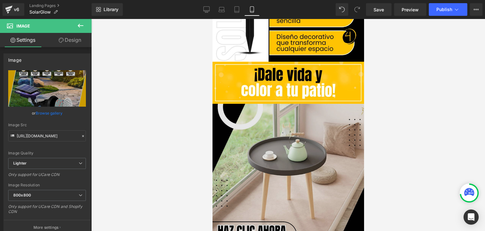
click at [288, 134] on img at bounding box center [288, 180] width 152 height 152
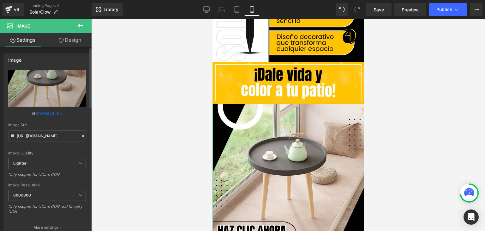
click at [57, 113] on link "Browse gallery" at bounding box center [49, 112] width 27 height 11
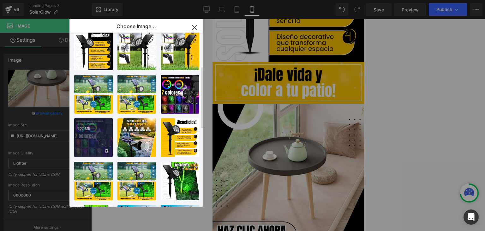
click at [95, 139] on div "4...4.webp 1.07 MB" at bounding box center [93, 137] width 39 height 39
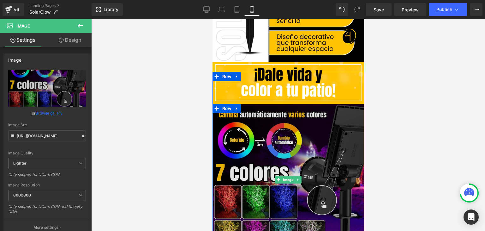
type input "https://ucarecdn.com/b0f5ead0-66b7-4343-bb5f-6f1c848efda6/-/format/auto/-/previ…"
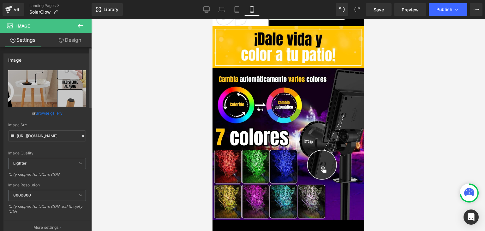
scroll to position [1633, 0]
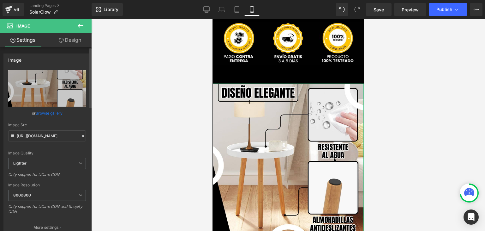
click at [54, 114] on link "Browse gallery" at bounding box center [49, 112] width 27 height 11
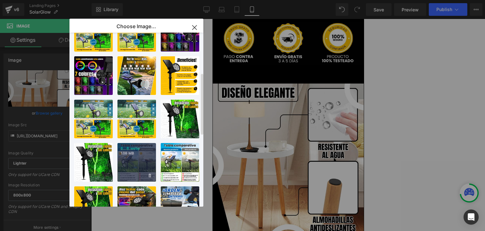
scroll to position [158, 0]
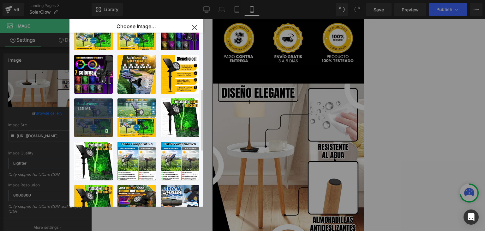
click at [99, 118] on div "3...3.webp 1.35 MB" at bounding box center [93, 117] width 39 height 39
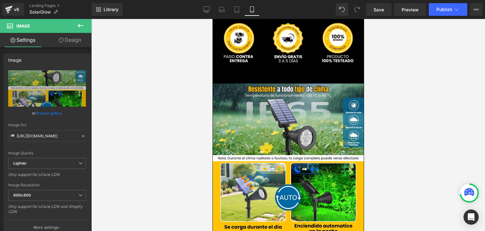
type input "[URL][DOMAIN_NAME]"
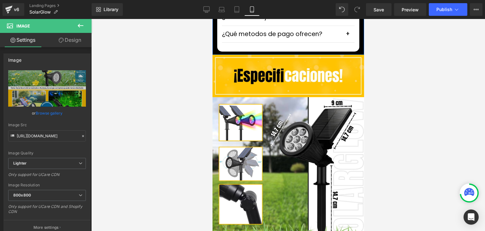
scroll to position [1980, 0]
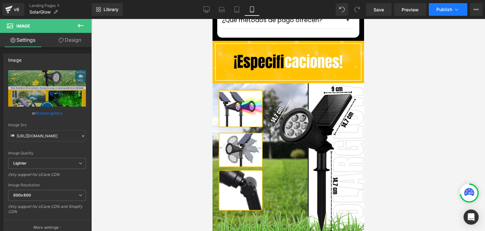
click at [449, 8] on span "Publish" at bounding box center [445, 9] width 16 height 5
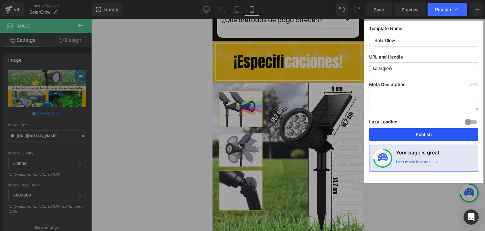
click at [403, 133] on button "Publish" at bounding box center [423, 134] width 109 height 13
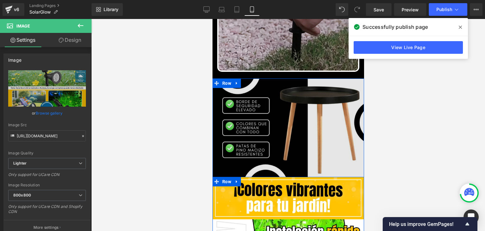
scroll to position [464, 0]
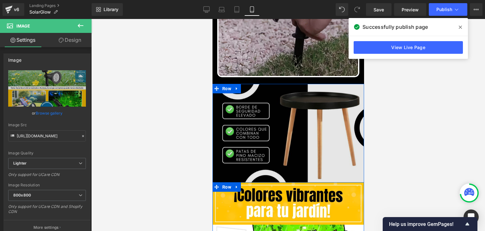
click at [255, 117] on img at bounding box center [288, 133] width 152 height 98
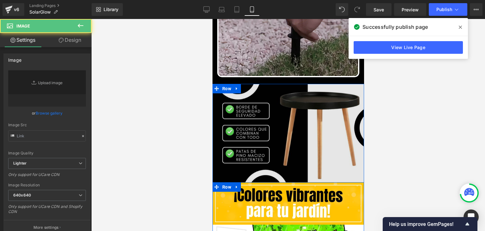
click at [278, 112] on img at bounding box center [288, 133] width 152 height 98
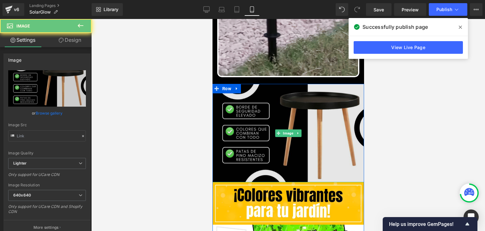
type input "[URL][DOMAIN_NAME]"
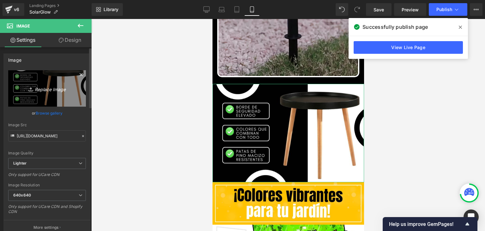
click at [47, 97] on link "Replace Image" at bounding box center [47, 88] width 78 height 36
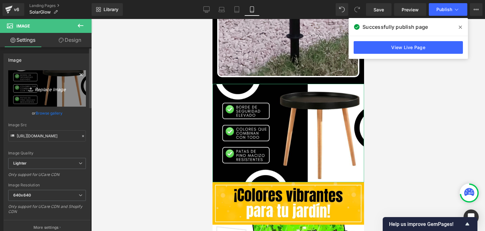
type input "C:\fakepath\BENEFICIOS.webp"
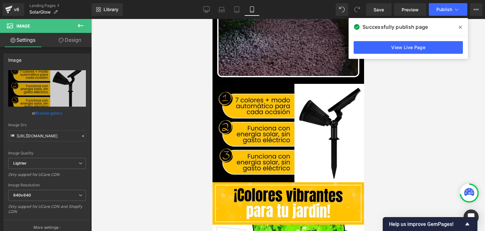
type input "https://ucarecdn.com/2d3c0796-b0d8-4157-9c9b-44625752e99d/-/format/auto/-/previ…"
click at [462, 27] on icon at bounding box center [460, 27] width 3 height 5
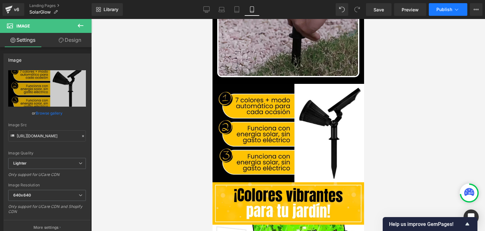
click at [443, 11] on span "Publish" at bounding box center [445, 9] width 16 height 5
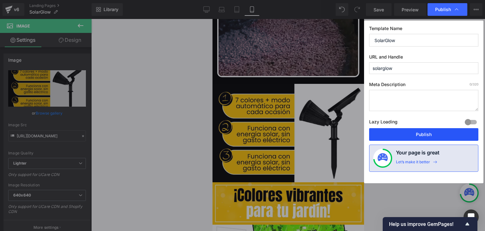
click at [413, 134] on button "Publish" at bounding box center [423, 134] width 109 height 13
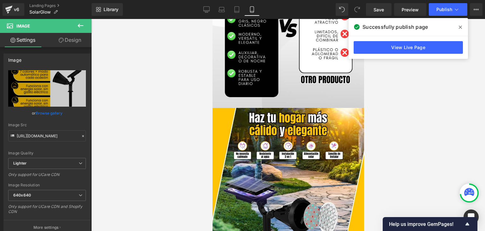
scroll to position [906, 0]
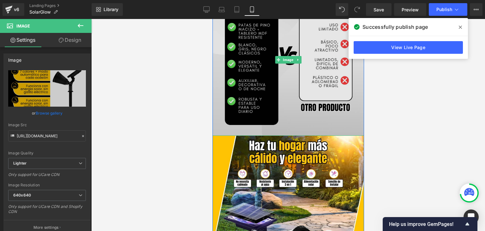
click at [288, 109] on img at bounding box center [288, 60] width 152 height 152
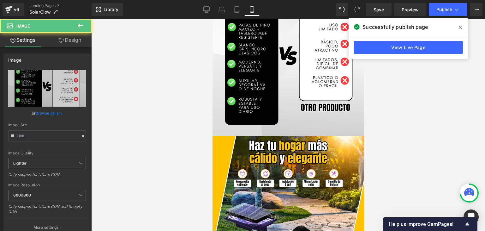
type input "[URL][DOMAIN_NAME]"
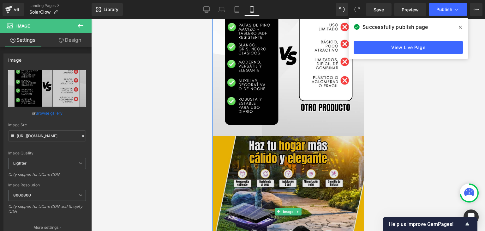
scroll to position [875, 0]
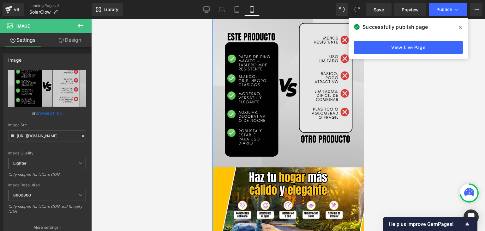
click at [278, 87] on img at bounding box center [288, 91] width 152 height 152
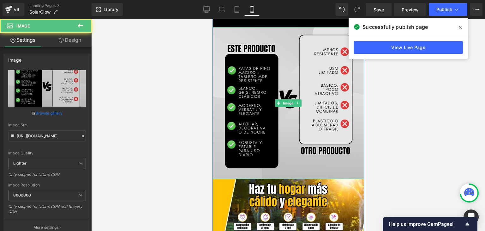
scroll to position [843, 0]
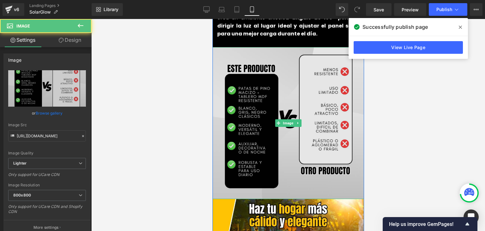
click at [271, 90] on img at bounding box center [288, 123] width 152 height 152
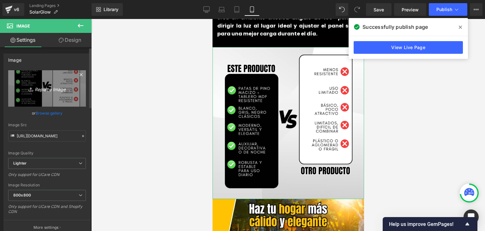
click at [49, 86] on icon "Replace Image" at bounding box center [47, 88] width 51 height 8
type input "C:\fakepath\Imagenes landing 4.webp"
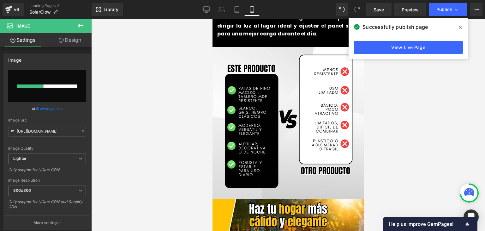
click at [460, 27] on icon at bounding box center [460, 27] width 3 height 5
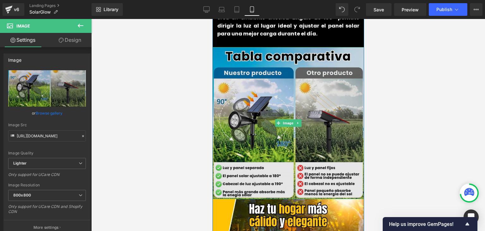
type input "https://ucarecdn.com/483b8993-d2ad-41b8-9c8a-725c422c676a/-/format/auto/-/previ…"
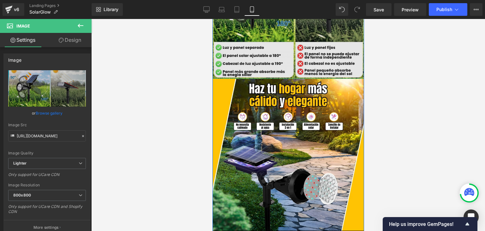
scroll to position [969, 0]
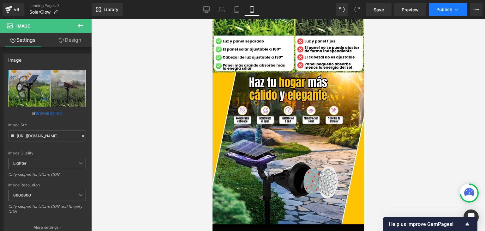
click at [444, 9] on span "Publish" at bounding box center [445, 9] width 16 height 5
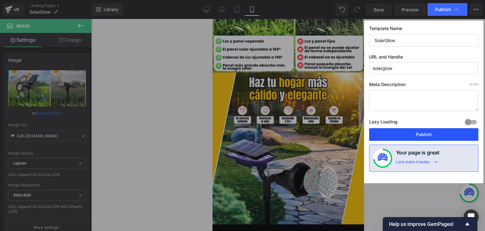
click at [423, 134] on button "Publish" at bounding box center [423, 134] width 109 height 13
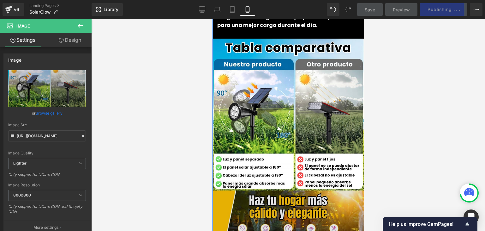
scroll to position [843, 0]
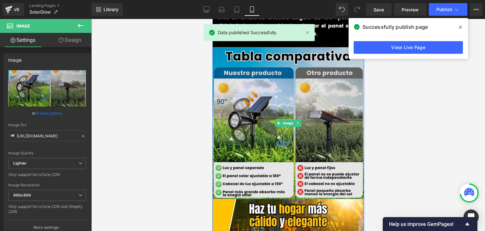
click at [290, 95] on img at bounding box center [288, 123] width 152 height 152
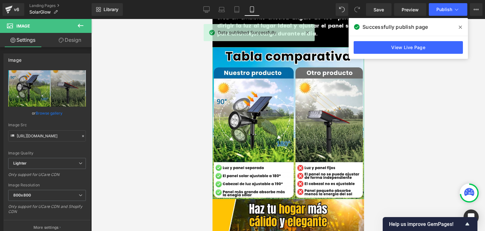
click at [71, 42] on link "Design" at bounding box center [70, 40] width 46 height 14
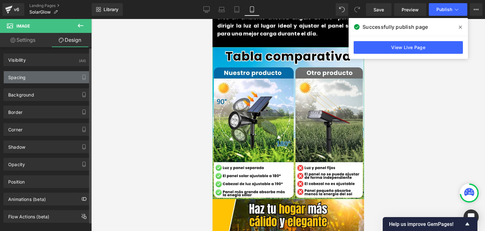
type input "0"
type input "-15"
type input "0"
type input "-15"
type input "0"
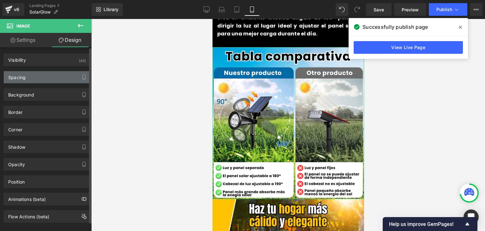
type input "0"
click at [28, 76] on div "Spacing" at bounding box center [47, 77] width 87 height 12
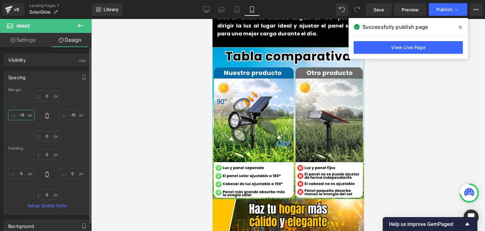
click at [27, 116] on input "-15" at bounding box center [21, 115] width 27 height 10
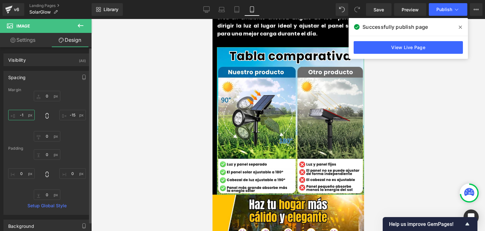
type input "-15"
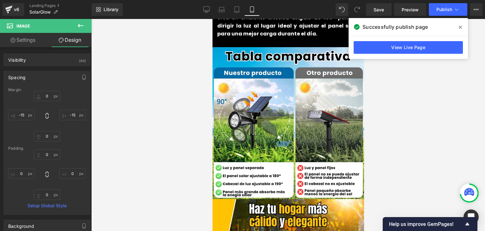
click at [459, 30] on span at bounding box center [461, 27] width 10 height 10
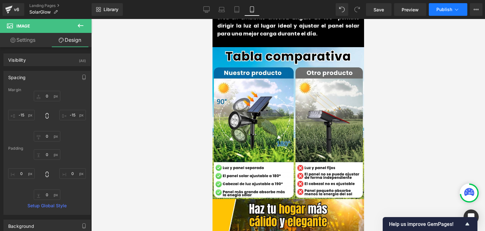
click at [446, 7] on button "Publish" at bounding box center [448, 9] width 39 height 13
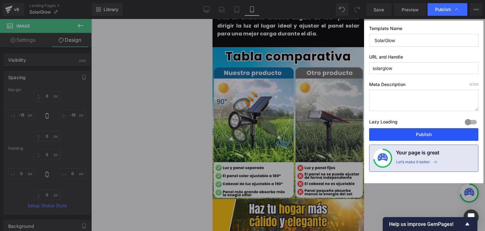
click at [424, 135] on button "Publish" at bounding box center [423, 134] width 109 height 13
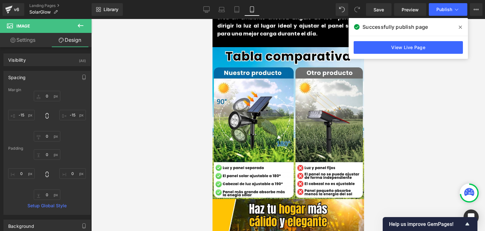
click at [464, 28] on span at bounding box center [461, 27] width 10 height 10
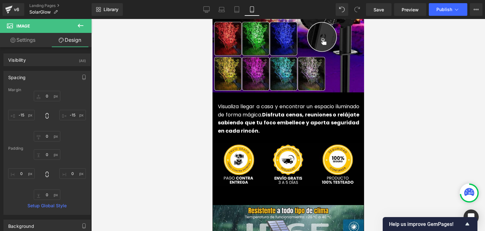
scroll to position [1507, 0]
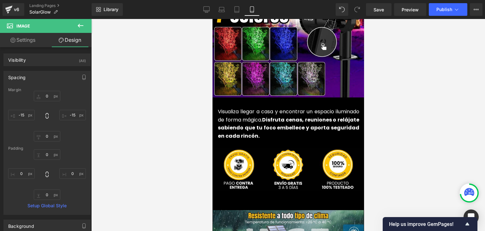
click at [258, 109] on font "Visualiza llegar a casa y encontrar un espacio iluminado de forma mágica." at bounding box center [289, 115] width 142 height 15
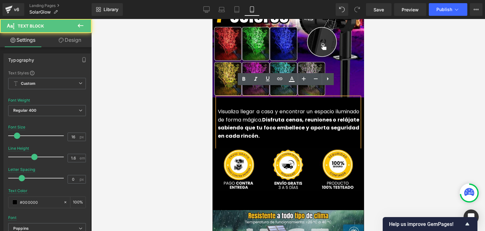
click at [244, 112] on font "Visualiza llegar a casa y encontrar un espacio iluminado de forma mágica." at bounding box center [289, 115] width 142 height 15
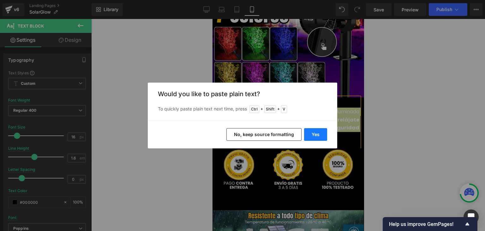
click at [312, 136] on button "Yes" at bounding box center [315, 134] width 23 height 13
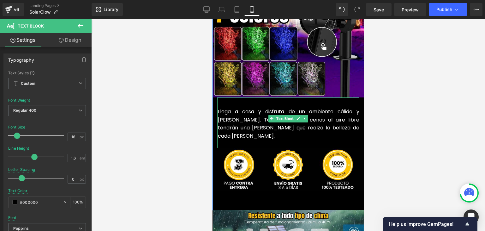
click at [242, 114] on font "Llega a casa y disfruta de un ambiente cálido y bien iluminado. Tus reuniones o…" at bounding box center [289, 124] width 142 height 32
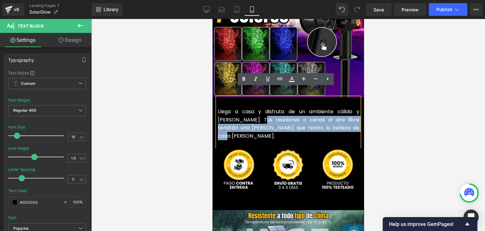
drag, startPoint x: 330, startPoint y: 115, endPoint x: 245, endPoint y: 110, distance: 85.8
click at [245, 110] on p "Llega a casa y disfruta de un ambiente cálido y bien iluminado. Tus reuniones o…" at bounding box center [289, 123] width 142 height 32
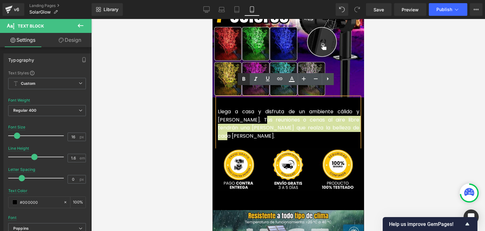
click at [243, 81] on icon at bounding box center [244, 79] width 8 height 8
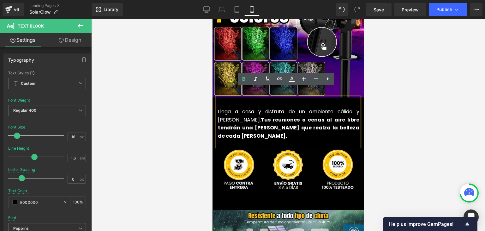
click at [410, 75] on div at bounding box center [288, 125] width 394 height 212
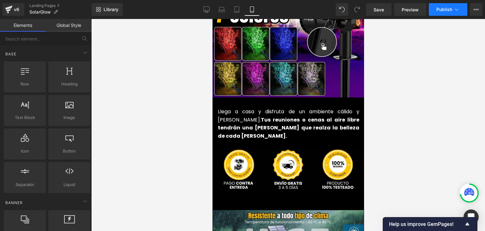
click at [433, 9] on button "Publish" at bounding box center [448, 9] width 39 height 13
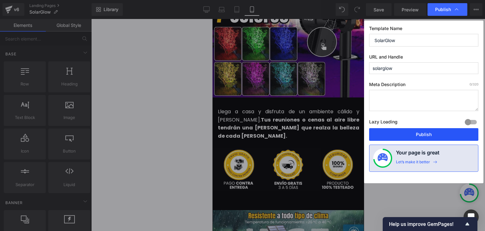
click at [423, 130] on button "Publish" at bounding box center [423, 134] width 109 height 13
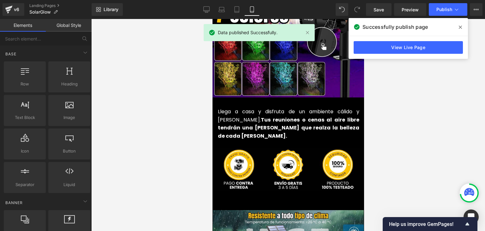
click at [461, 27] on icon at bounding box center [460, 27] width 3 height 3
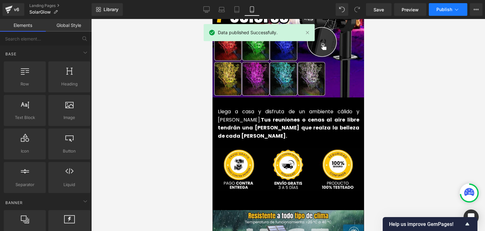
click at [453, 8] on button "Publish" at bounding box center [448, 9] width 39 height 13
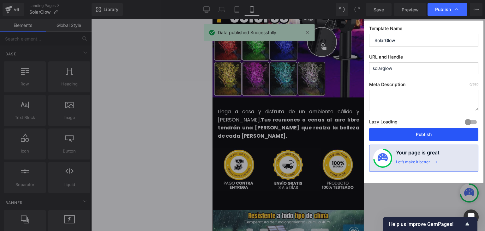
click at [419, 133] on button "Publish" at bounding box center [423, 134] width 109 height 13
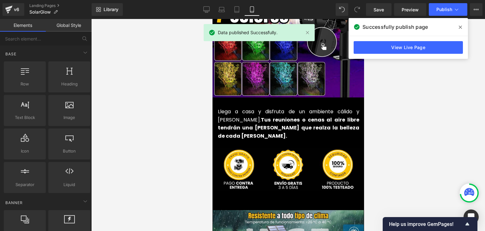
click at [460, 28] on icon at bounding box center [460, 27] width 3 height 3
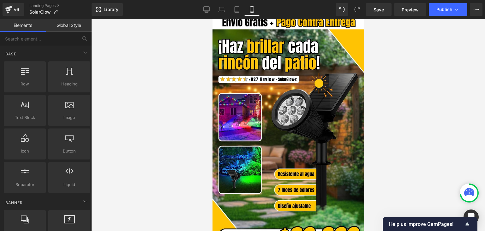
scroll to position [0, 0]
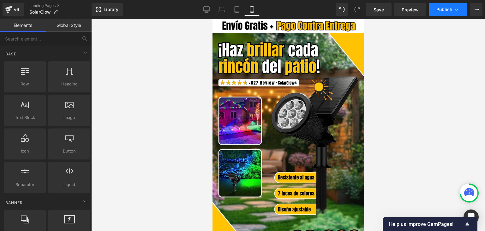
click at [446, 9] on span "Publish" at bounding box center [445, 9] width 16 height 5
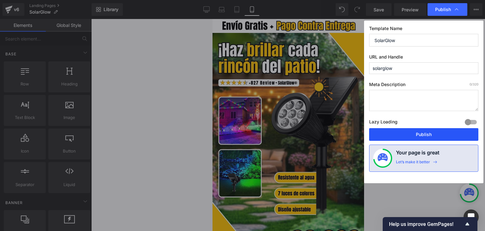
click at [419, 136] on button "Publish" at bounding box center [423, 134] width 109 height 13
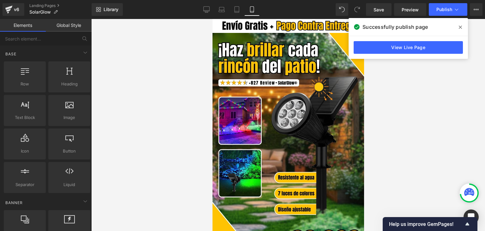
click at [461, 27] on icon at bounding box center [460, 27] width 3 height 3
